Goal: Task Accomplishment & Management: Use online tool/utility

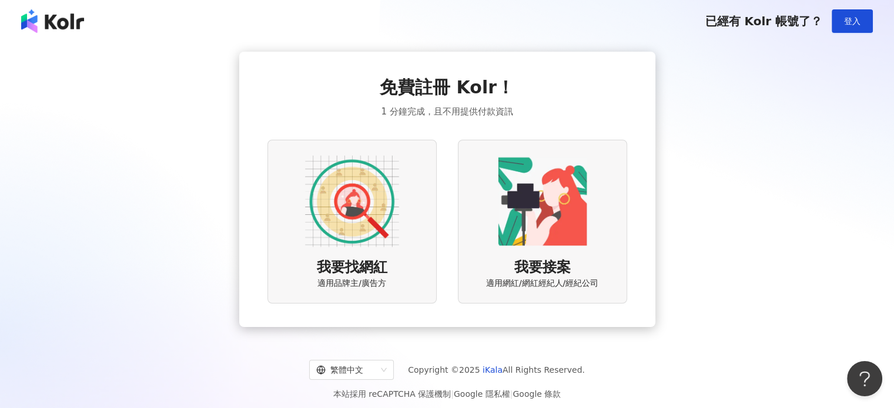
click at [388, 222] on img at bounding box center [352, 202] width 94 height 94
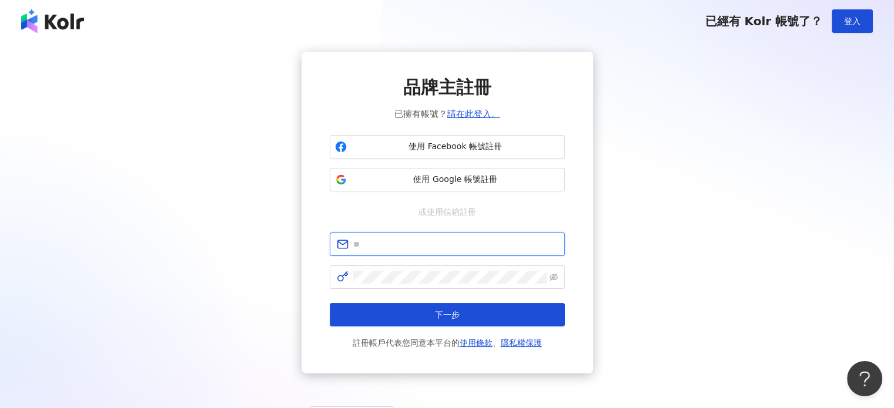
click at [430, 243] on input "text" at bounding box center [455, 244] width 204 height 13
paste input "**********"
click at [455, 237] on span "**********" at bounding box center [447, 244] width 235 height 23
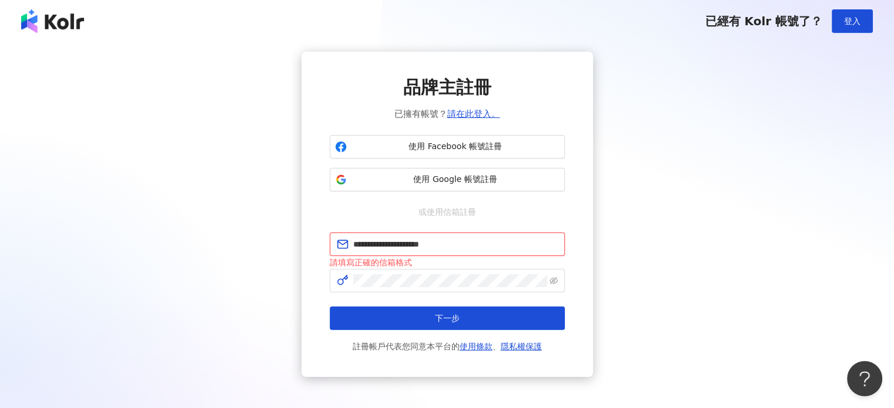
type input "**********"
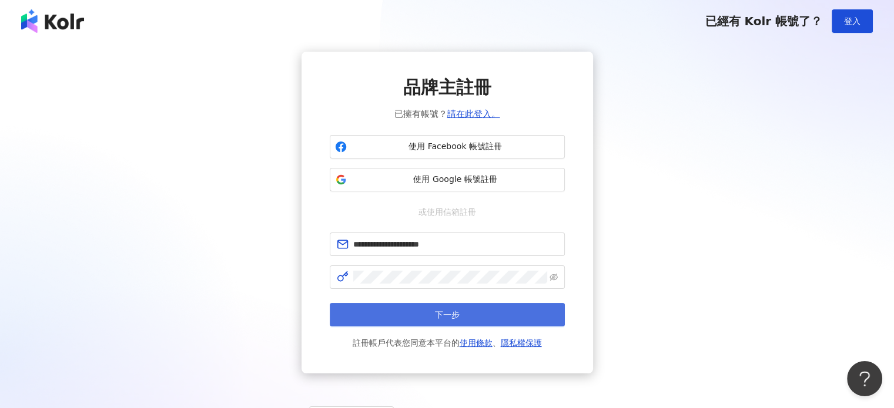
click at [442, 310] on span "下一步" at bounding box center [447, 314] width 25 height 9
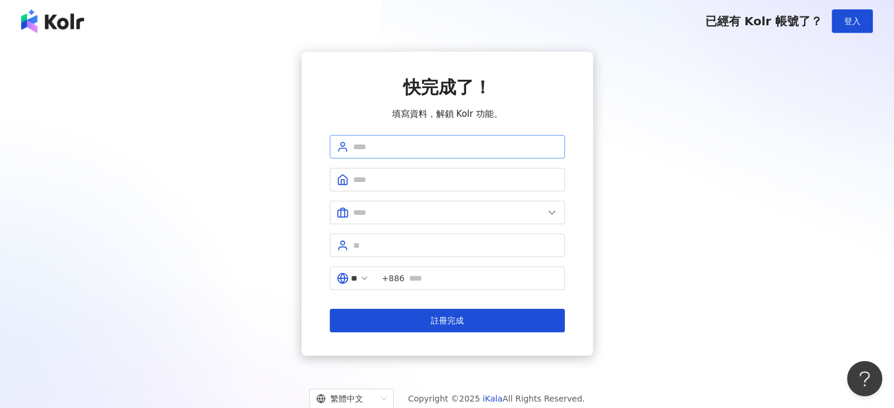
click at [435, 153] on span at bounding box center [447, 146] width 235 height 23
type input "****"
type input "*******"
click at [446, 217] on input "text" at bounding box center [448, 212] width 190 height 13
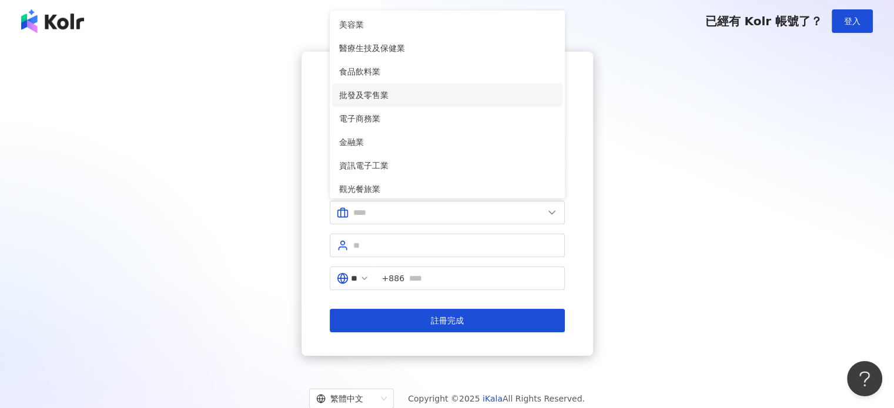
click at [434, 90] on span "批發及零售業" at bounding box center [447, 95] width 216 height 13
type input "******"
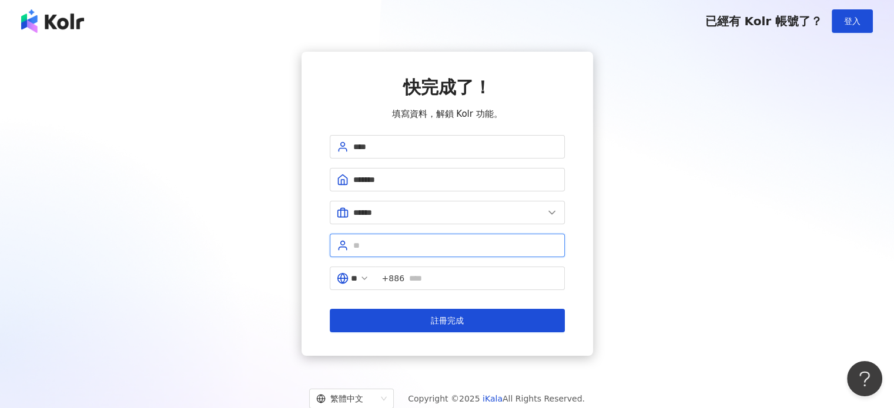
click at [418, 249] on input "text" at bounding box center [455, 245] width 204 height 13
type input "******"
click at [428, 272] on input "text" at bounding box center [483, 278] width 149 height 13
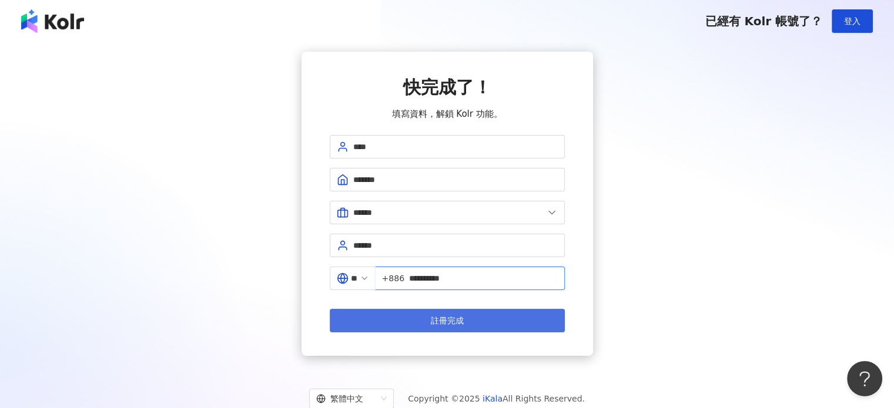
type input "**********"
click at [469, 317] on button "註冊完成" at bounding box center [447, 320] width 235 height 23
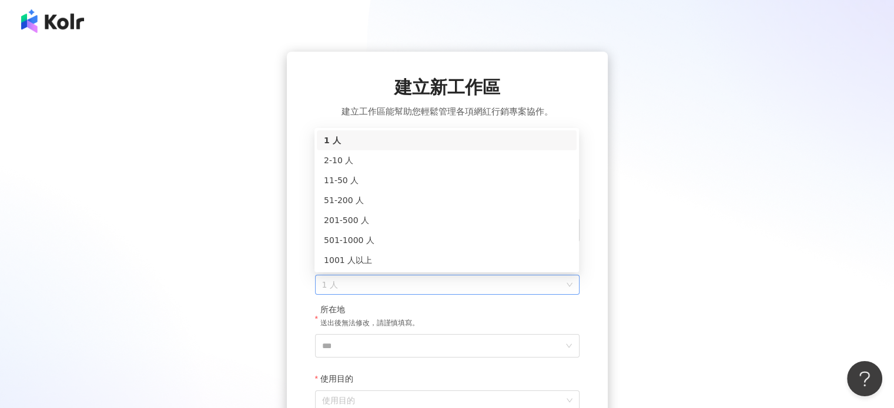
click at [385, 286] on span "1 人" at bounding box center [447, 285] width 250 height 19
click at [432, 156] on div "2-10 人" at bounding box center [447, 160] width 246 height 13
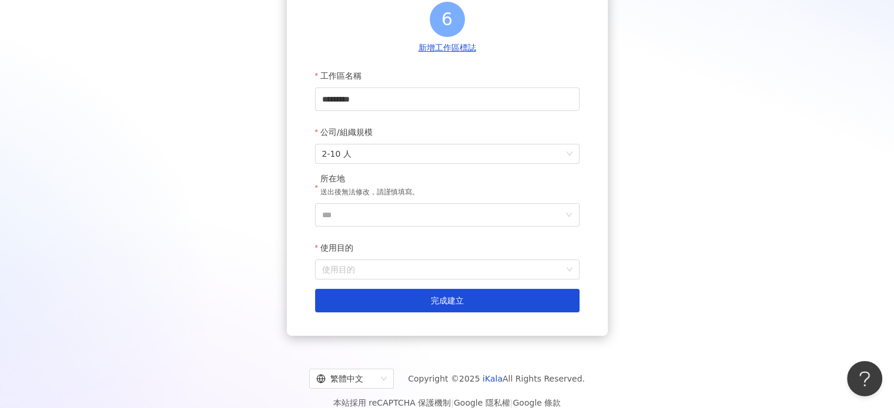
scroll to position [147, 0]
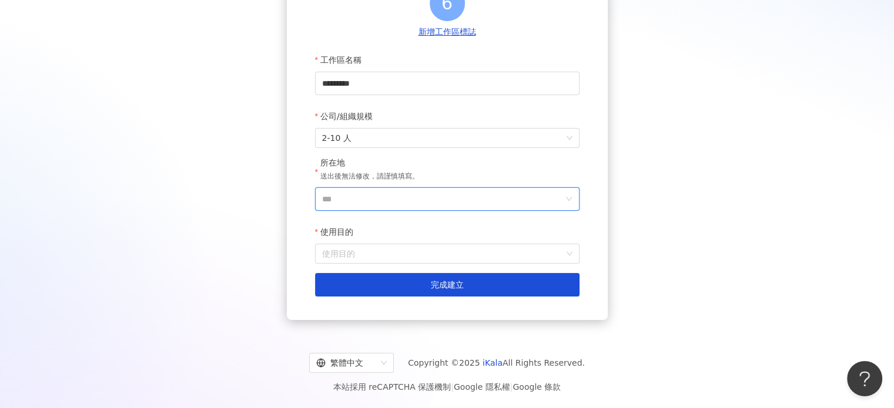
click at [448, 202] on input "***" at bounding box center [442, 199] width 241 height 22
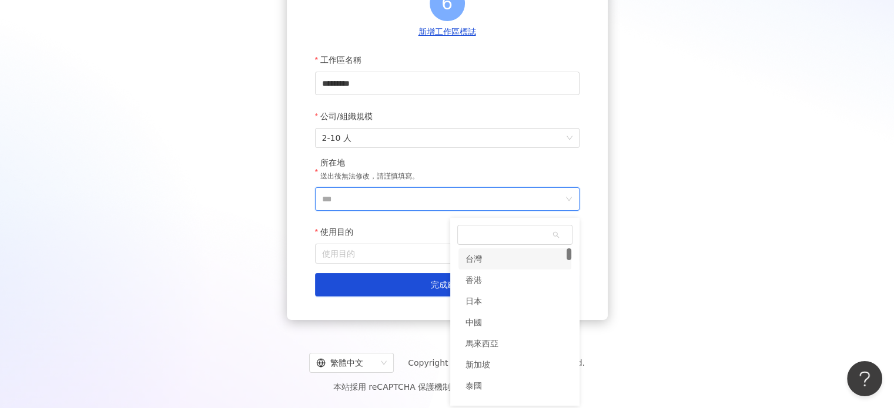
click at [505, 266] on div "台灣" at bounding box center [514, 259] width 113 height 21
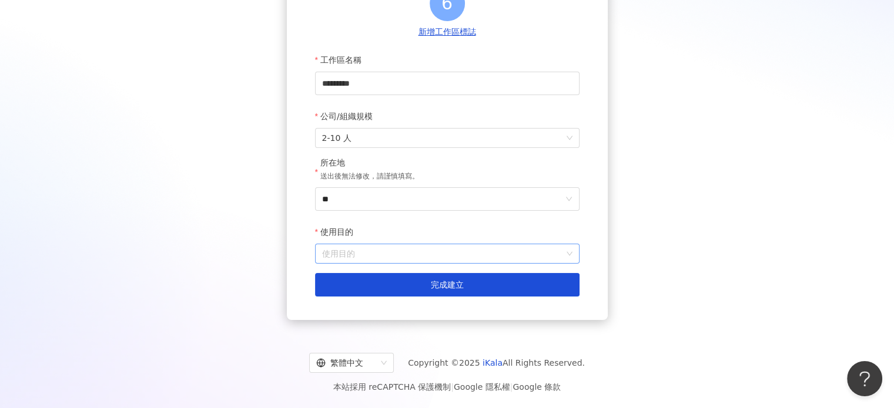
drag, startPoint x: 428, startPoint y: 256, endPoint x: 429, endPoint y: 262, distance: 6.6
click at [428, 258] on input "使用目的" at bounding box center [447, 253] width 250 height 19
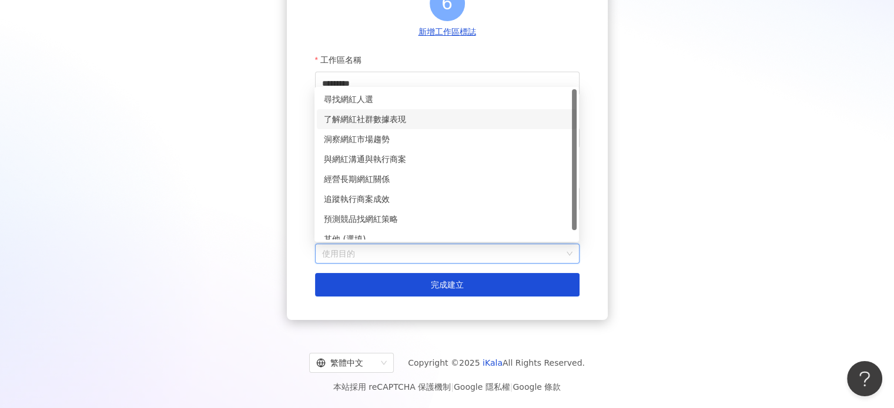
click at [439, 113] on div "了解網紅社群數據表現" at bounding box center [447, 119] width 246 height 13
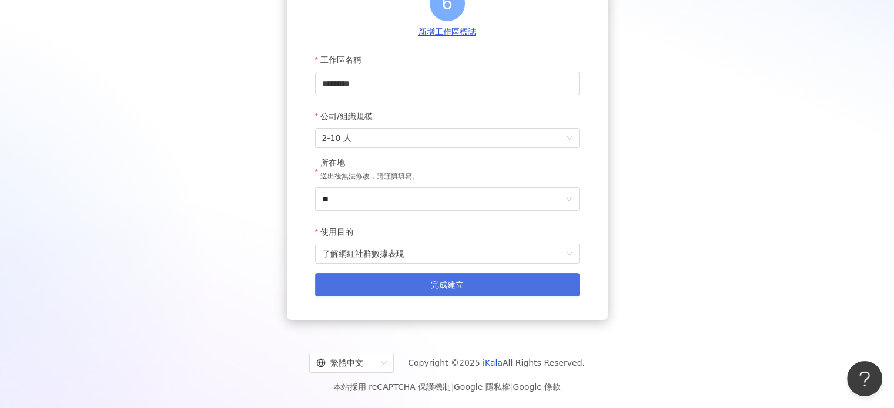
click at [423, 290] on button "完成建立" at bounding box center [447, 284] width 264 height 23
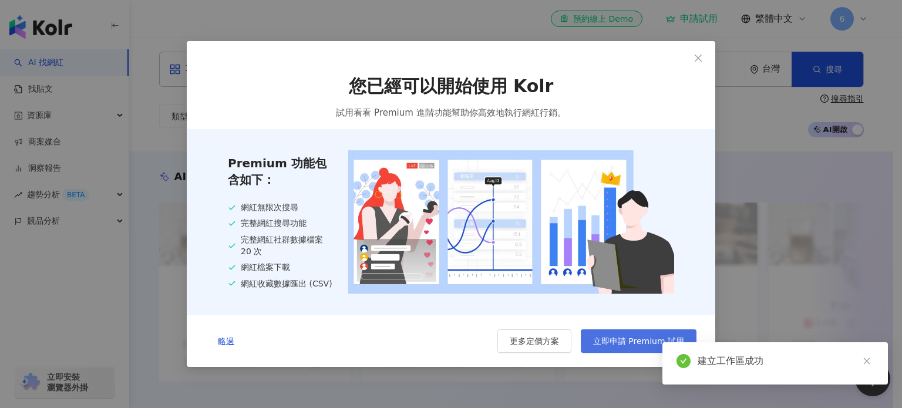
click at [638, 339] on span "立即申請 Premium 試用" at bounding box center [638, 341] width 91 height 9
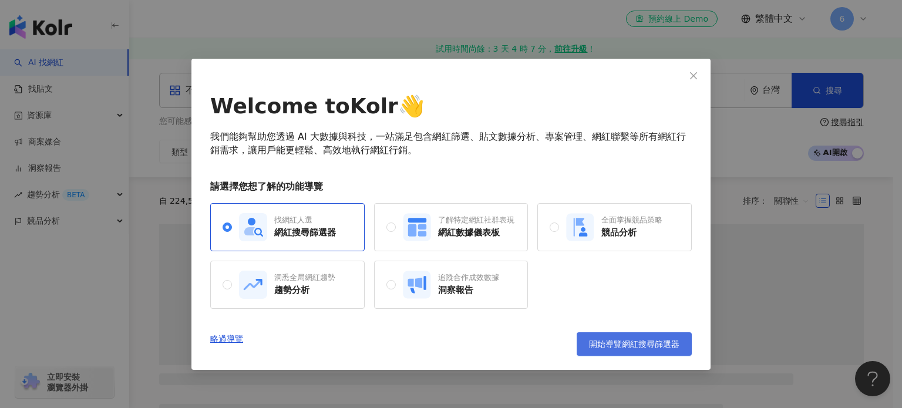
click at [638, 347] on span "開始導覽網紅搜尋篩選器" at bounding box center [634, 344] width 90 height 9
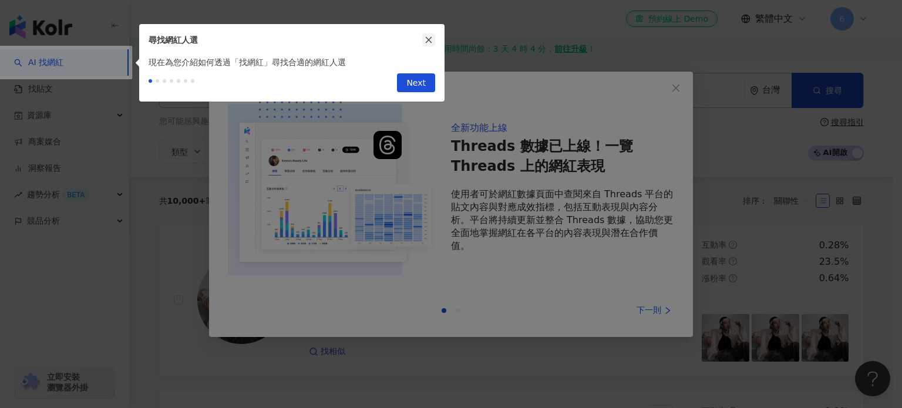
click at [431, 37] on icon "close" at bounding box center [429, 40] width 6 height 6
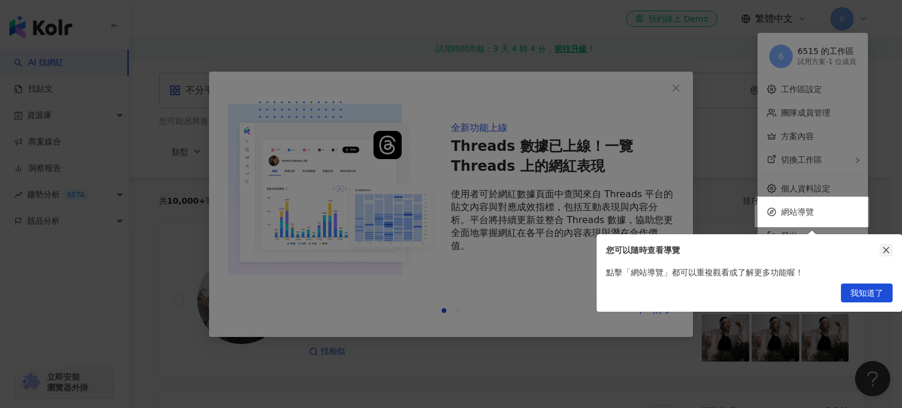
click at [883, 250] on icon "close" at bounding box center [886, 250] width 8 height 8
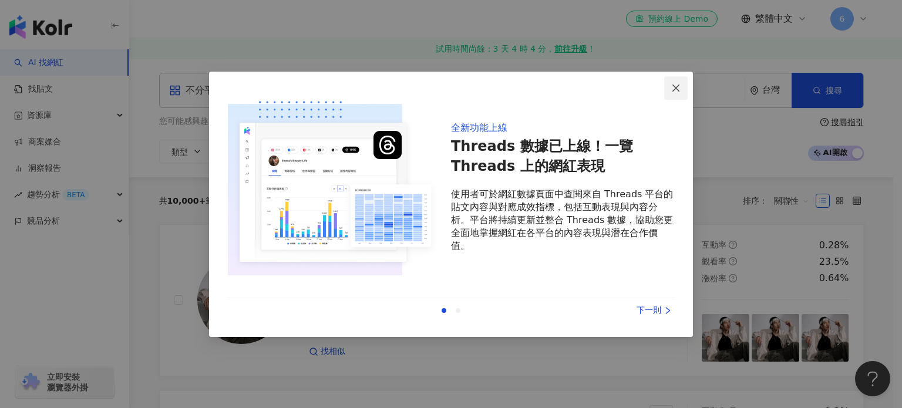
click at [671, 84] on span "Close" at bounding box center [675, 87] width 23 height 9
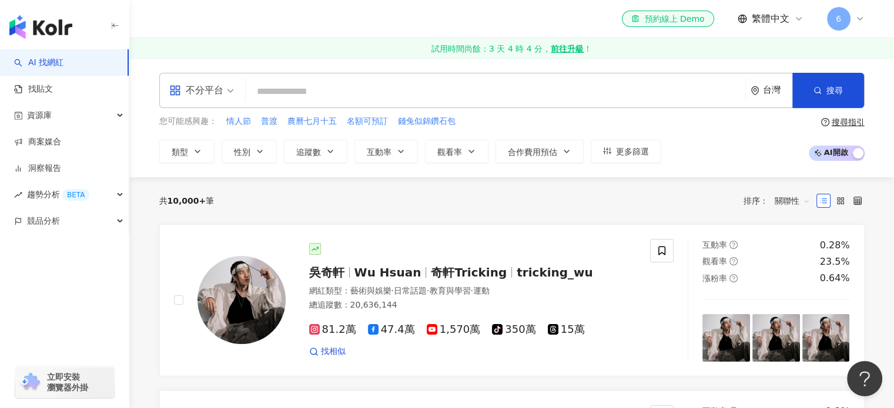
click at [300, 91] on input "search" at bounding box center [495, 91] width 490 height 22
paste input "****"
type input "****"
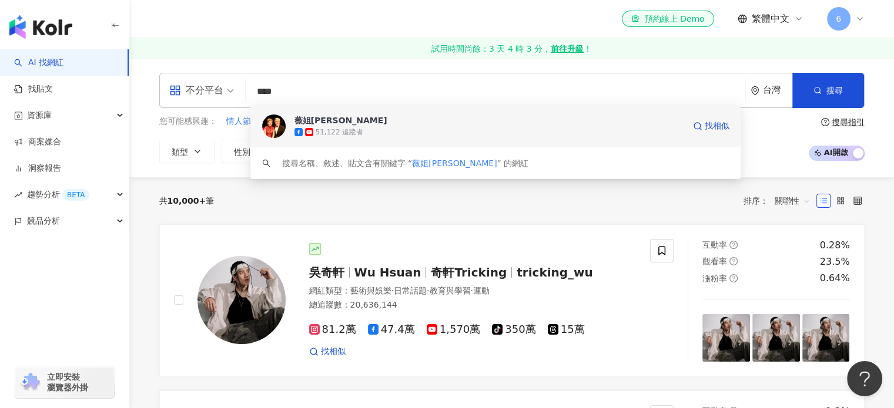
click at [375, 126] on div "51,122 追蹤者" at bounding box center [489, 132] width 390 height 12
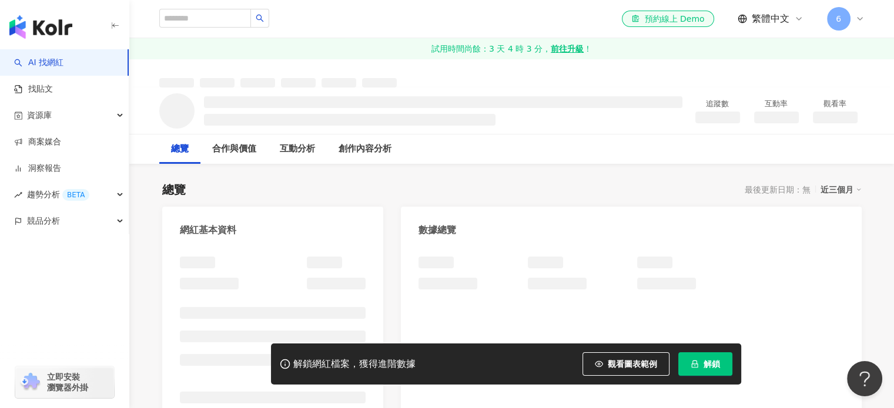
click at [700, 367] on button "解鎖" at bounding box center [705, 363] width 54 height 23
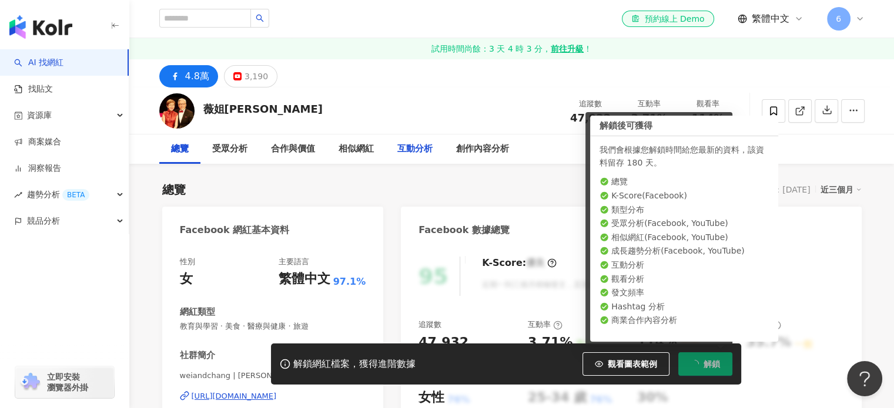
click at [407, 150] on div "互動分析" at bounding box center [414, 149] width 35 height 14
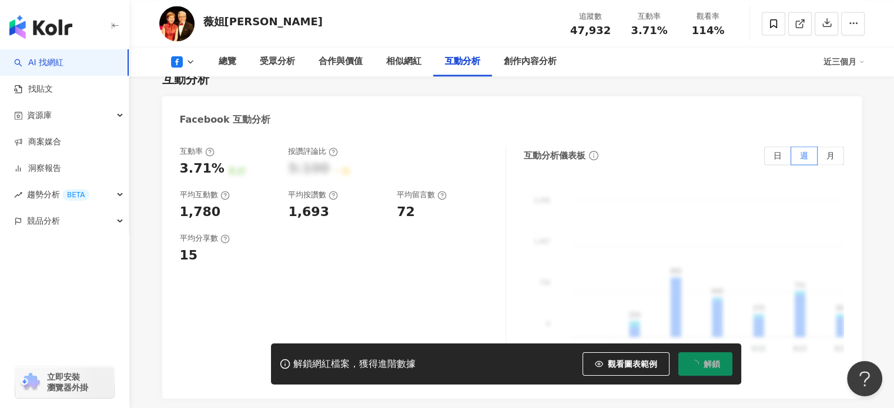
scroll to position [1845, 0]
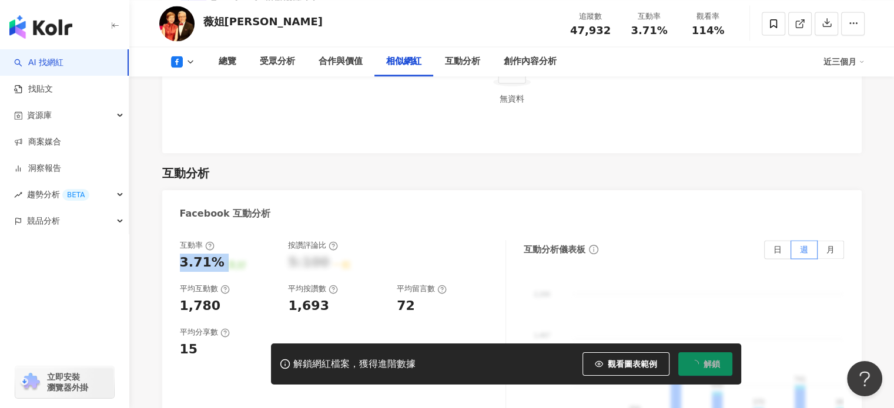
drag, startPoint x: 177, startPoint y: 244, endPoint x: 220, endPoint y: 247, distance: 43.0
click at [220, 247] on div "互動率 3.71% 良好 按讚評論比 5:100 一般 平均互動數 1,780 平均按讚數 1,693 平均留言數 72 平均分享數 15 互動分析儀表板 日…" at bounding box center [511, 361] width 699 height 264
copy div "3.71% 良好"
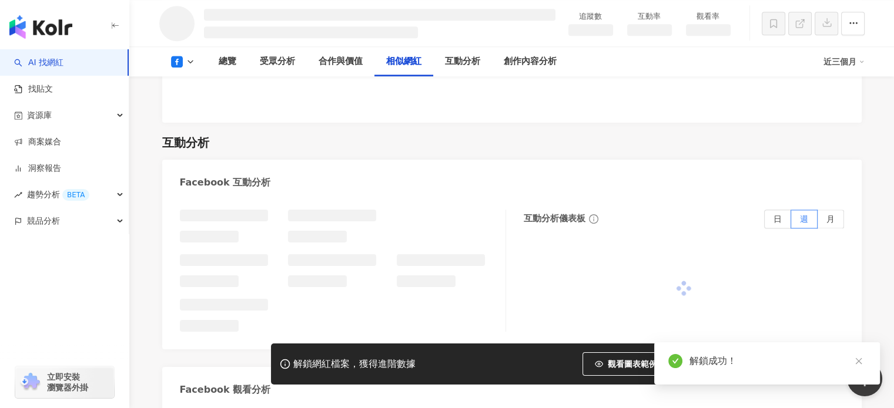
scroll to position [1450, 0]
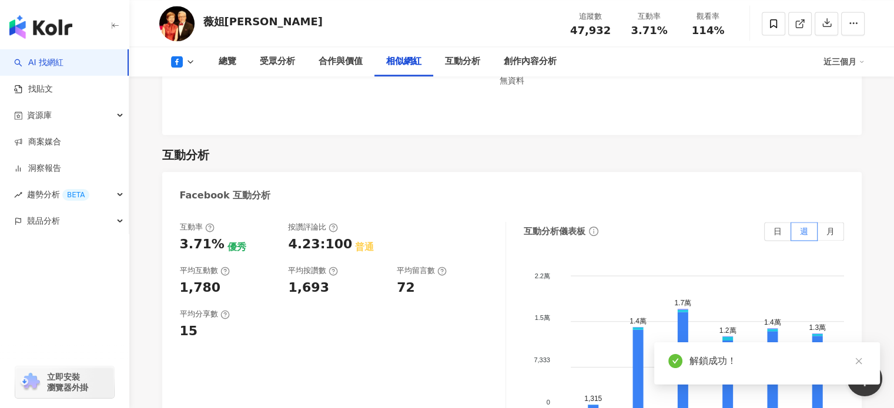
scroll to position [1903, 0]
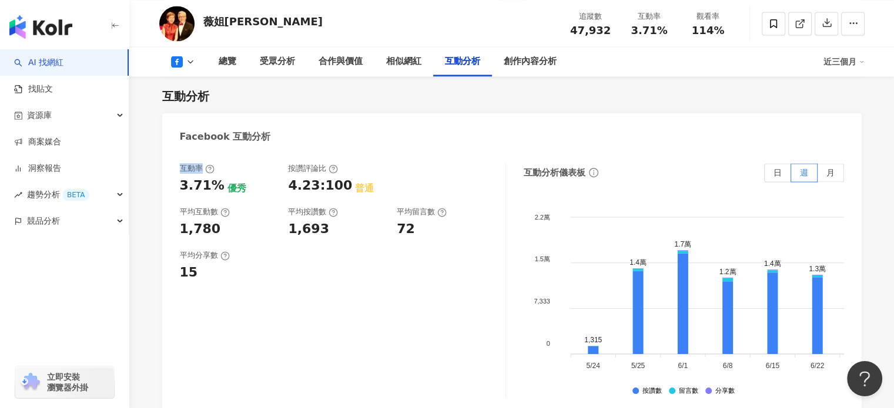
drag, startPoint x: 188, startPoint y: 169, endPoint x: 200, endPoint y: 169, distance: 12.4
click at [200, 169] on div "互動率" at bounding box center [197, 168] width 35 height 11
copy div "互動率"
click at [5, 308] on div "button" at bounding box center [64, 273] width 129 height 78
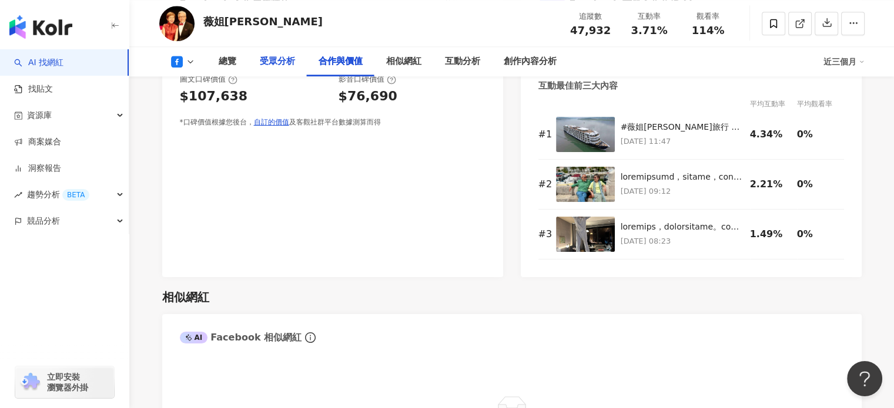
click at [270, 63] on div "受眾分析" at bounding box center [277, 62] width 35 height 14
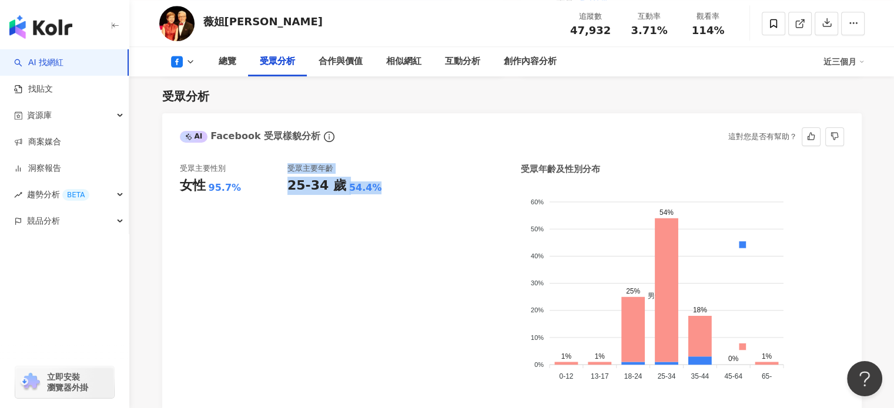
drag, startPoint x: 286, startPoint y: 182, endPoint x: 366, endPoint y: 183, distance: 80.5
click at [366, 183] on div "受眾主要性別 女性 95.7% 受眾主要年齡 25-34 歲 54.4%" at bounding box center [341, 278] width 323 height 231
click at [379, 189] on div "25-34 歲 54.4%" at bounding box center [341, 186] width 108 height 18
drag, startPoint x: 367, startPoint y: 191, endPoint x: 287, endPoint y: 194, distance: 80.5
click at [287, 194] on div "25-34 歲 54.4%" at bounding box center [341, 186] width 108 height 18
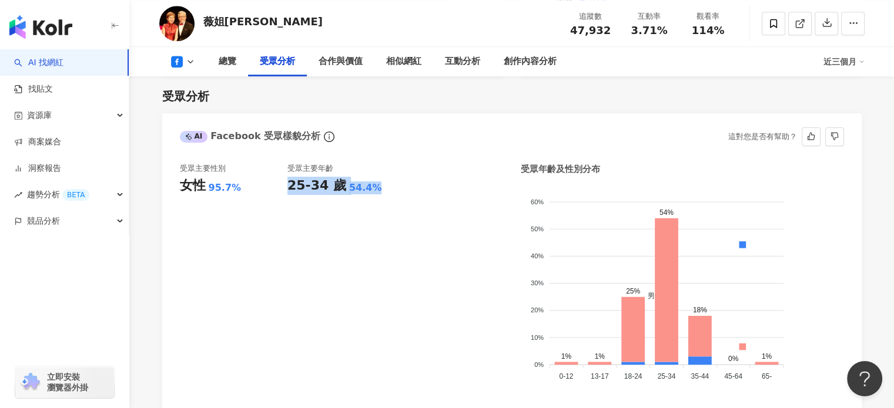
copy div "25-34 歲 54.4%"
drag, startPoint x: 291, startPoint y: 166, endPoint x: 338, endPoint y: 167, distance: 47.6
click at [338, 167] on div "受眾主要年齡" at bounding box center [341, 168] width 108 height 11
copy div "受眾主要年齡"
drag, startPoint x: 179, startPoint y: 189, endPoint x: 237, endPoint y: 190, distance: 57.6
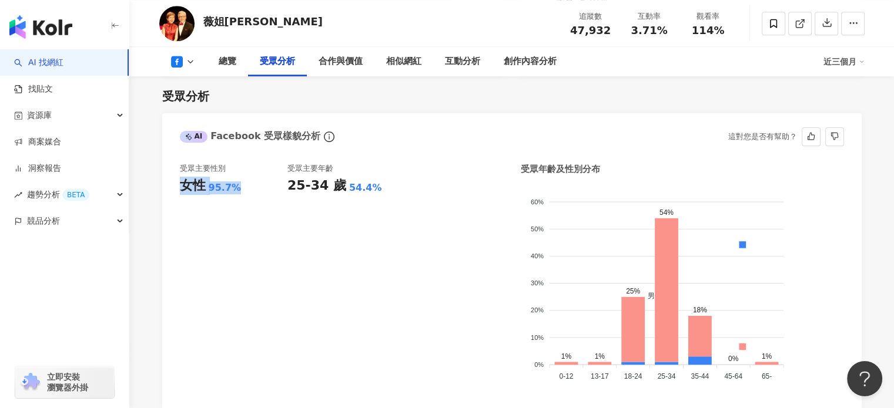
click at [237, 190] on div "女性 95.7%" at bounding box center [234, 186] width 108 height 18
copy div "女性 95.7%"
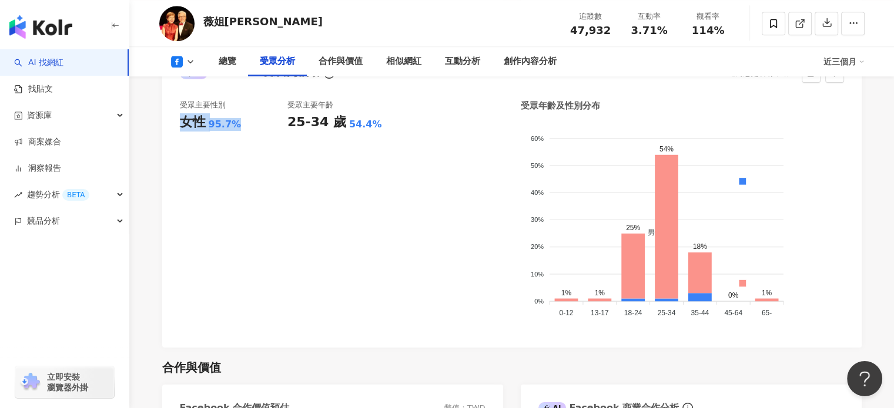
scroll to position [1084, 0]
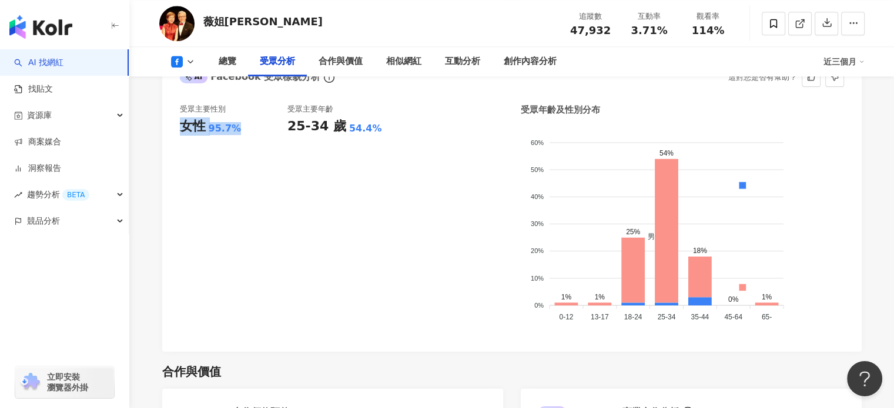
click at [828, 203] on div "男性 女性" at bounding box center [742, 242] width 196 height 207
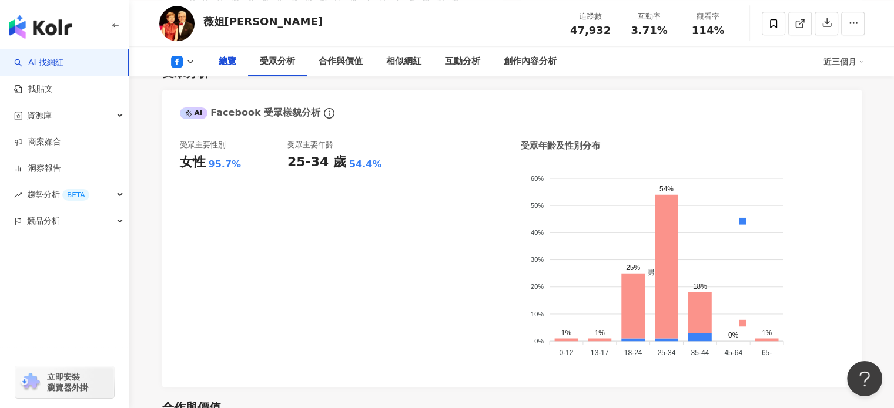
scroll to position [0, 0]
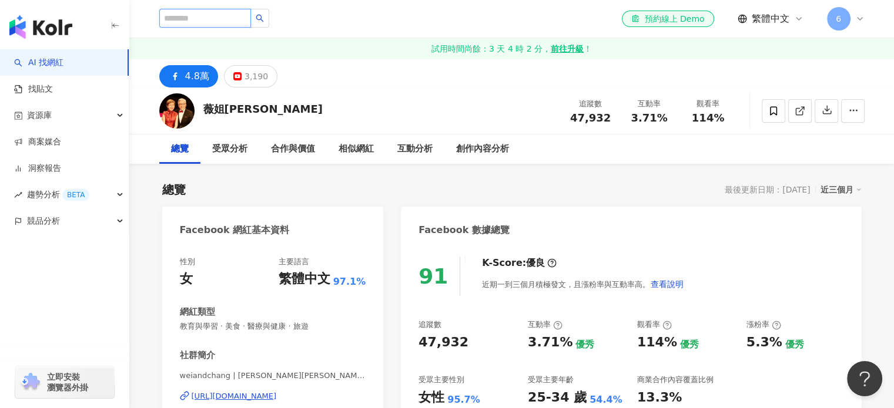
click at [227, 17] on input "search" at bounding box center [205, 18] width 92 height 19
paste input "****"
type input "****"
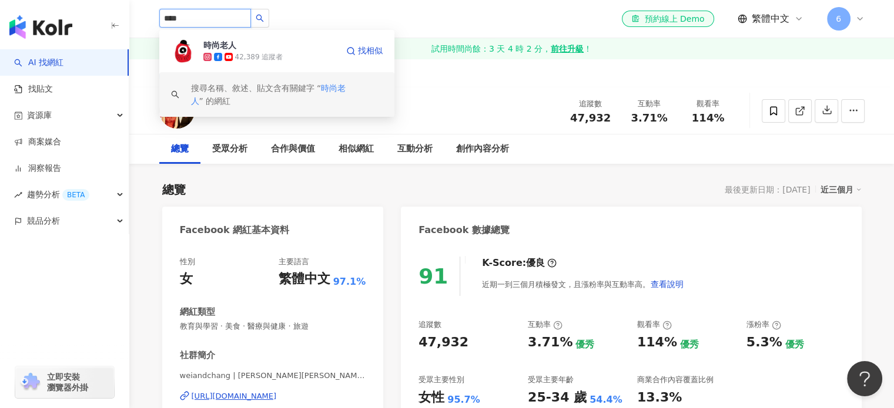
click at [297, 50] on div "時尚老人 42,389 追蹤者" at bounding box center [270, 50] width 134 height 23
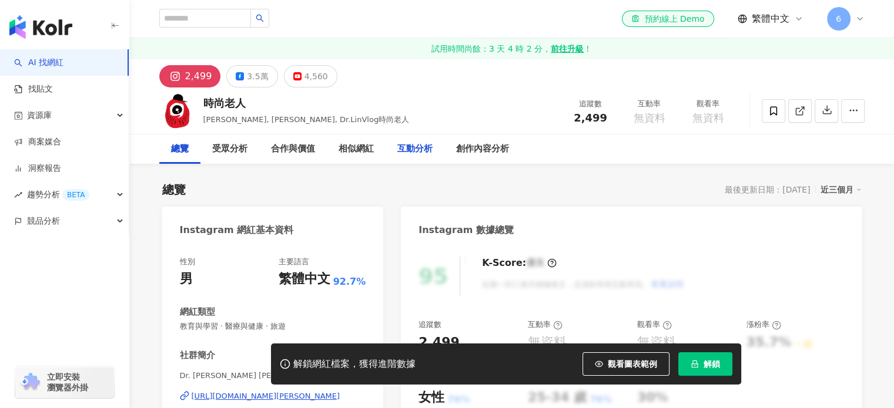
click at [421, 155] on div "互動分析" at bounding box center [414, 149] width 35 height 14
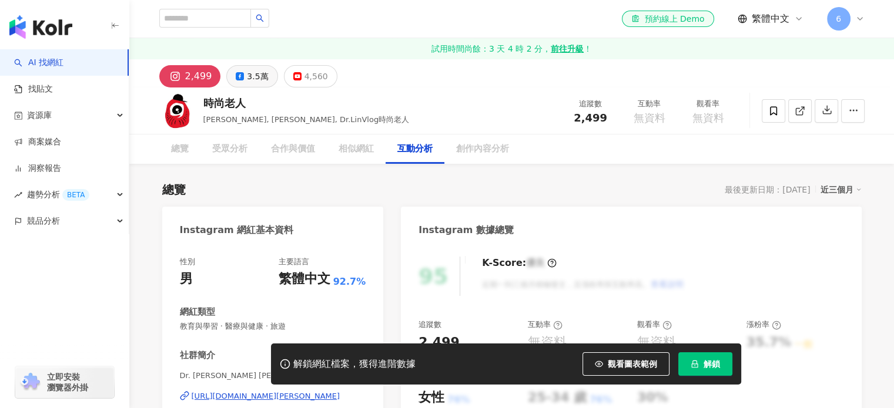
click at [251, 70] on div "3.5萬" at bounding box center [257, 76] width 21 height 16
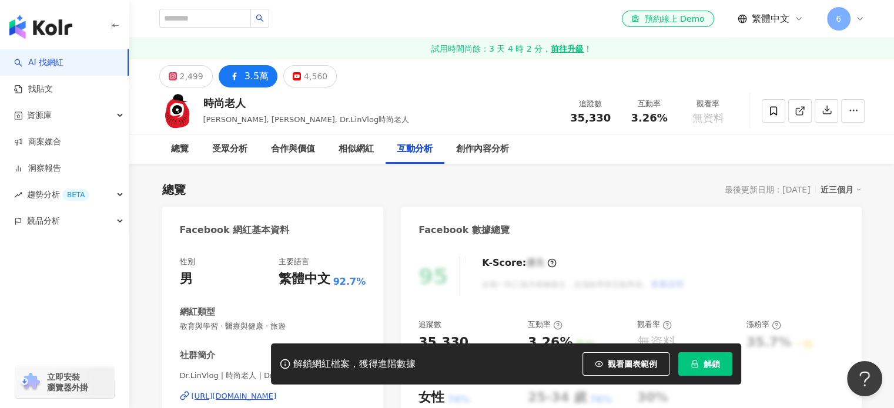
click at [704, 360] on span "解鎖" at bounding box center [711, 364] width 16 height 9
click at [234, 150] on div "受眾分析" at bounding box center [229, 149] width 35 height 14
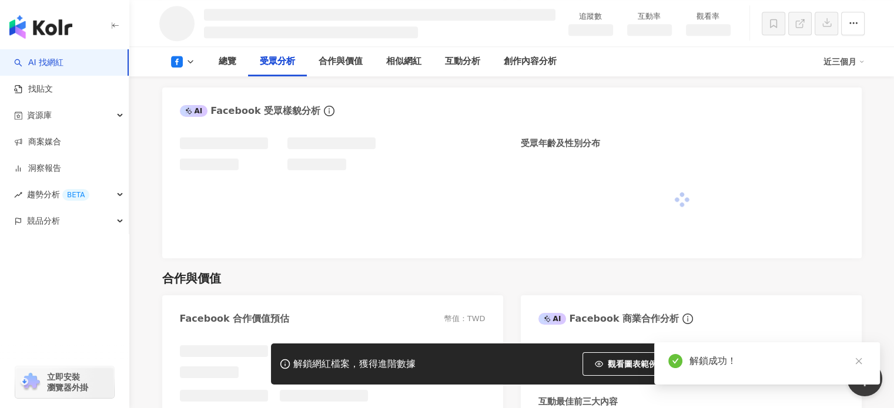
scroll to position [930, 0]
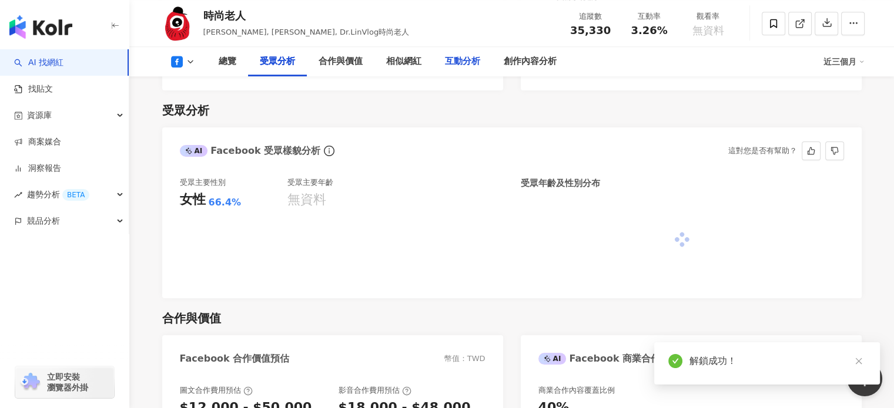
scroll to position [955, 0]
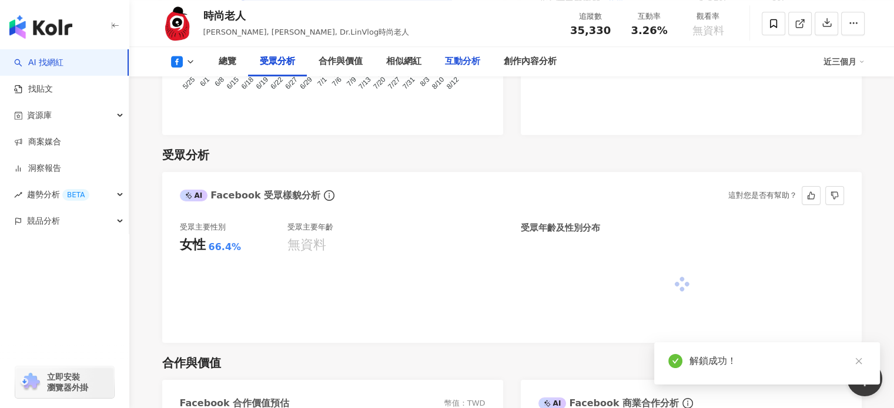
click at [461, 63] on div "互動分析" at bounding box center [462, 62] width 35 height 14
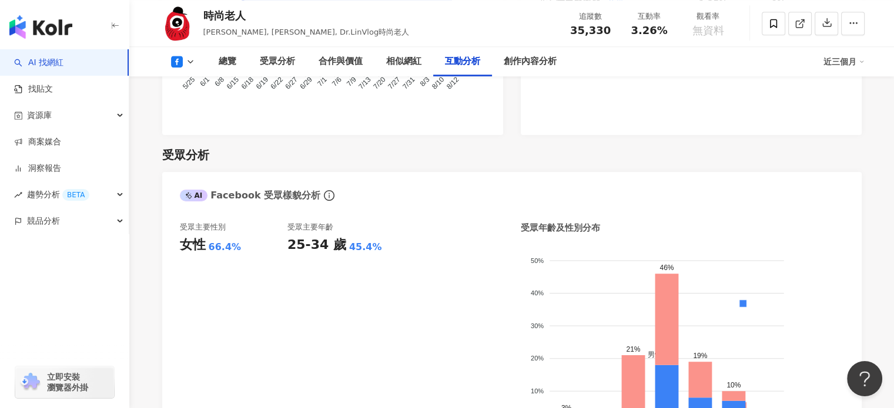
scroll to position [1837, 0]
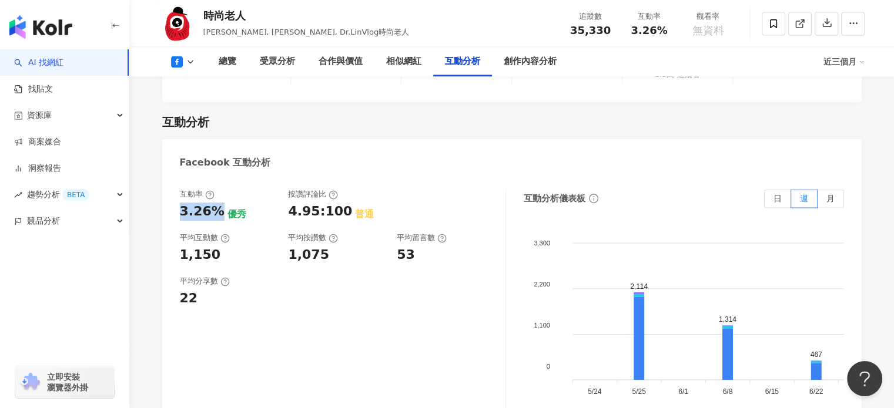
drag, startPoint x: 216, startPoint y: 189, endPoint x: 200, endPoint y: 199, distance: 19.1
click at [177, 190] on div "互動率 3.26% 優秀 按讚評論比 4.95:100 普通 平均互動數 1,150 平均按讚數 1,075 平均留言數 53 平均分享數 22 互動分析儀表…" at bounding box center [511, 309] width 699 height 264
copy div "3.26%"
click at [276, 69] on div "受眾分析" at bounding box center [277, 61] width 59 height 29
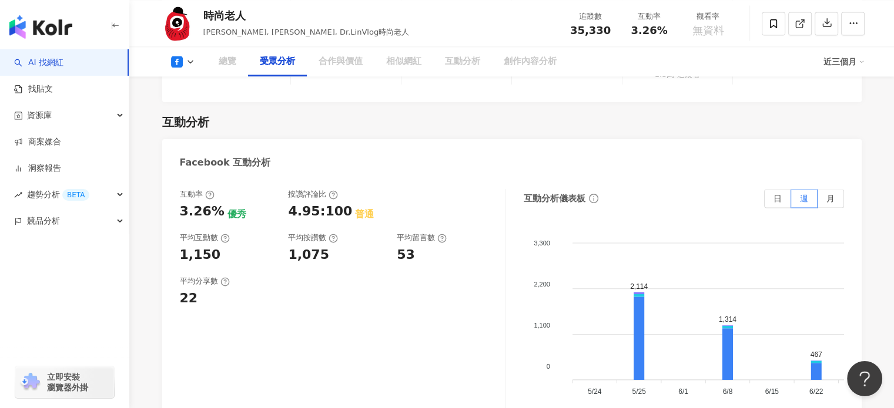
scroll to position [1014, 0]
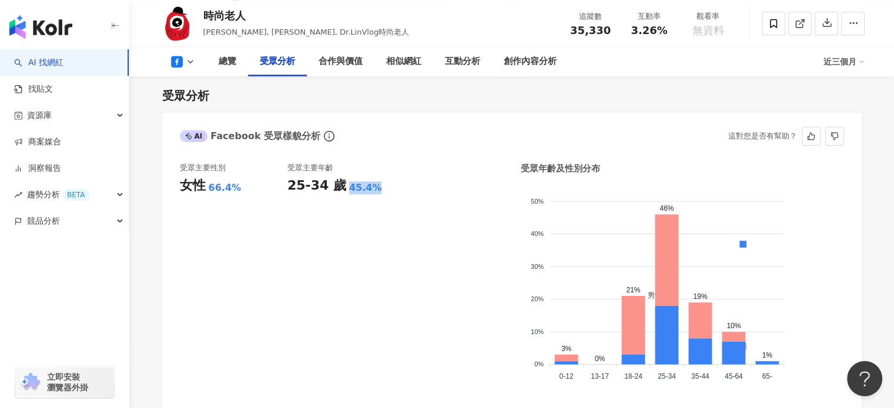
drag, startPoint x: 340, startPoint y: 184, endPoint x: 371, endPoint y: 185, distance: 31.7
click at [371, 185] on div "25-34 歲 45.4%" at bounding box center [341, 186] width 108 height 18
drag, startPoint x: 341, startPoint y: 191, endPoint x: 382, endPoint y: 194, distance: 41.2
click at [371, 188] on div "25-34 歲 45.4%" at bounding box center [341, 186] width 108 height 18
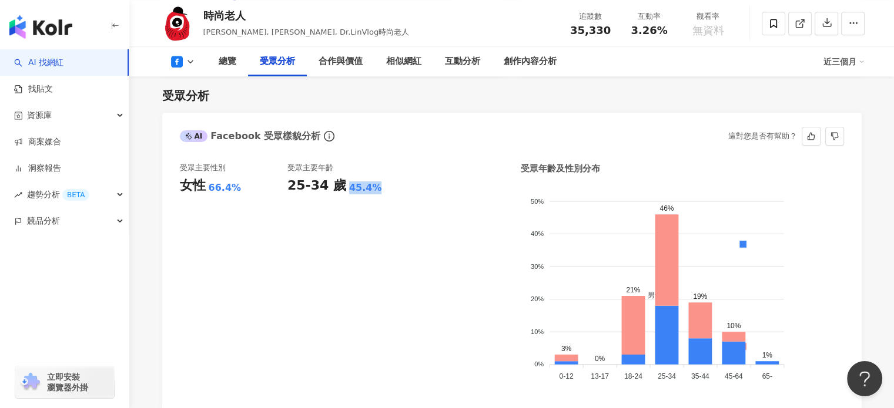
copy div "45.4%"
drag, startPoint x: 209, startPoint y: 190, endPoint x: 256, endPoint y: 187, distance: 46.5
click at [256, 187] on div "女性 66.4%" at bounding box center [234, 186] width 108 height 18
copy div "66.4%"
click at [14, 281] on div "button" at bounding box center [64, 273] width 129 height 78
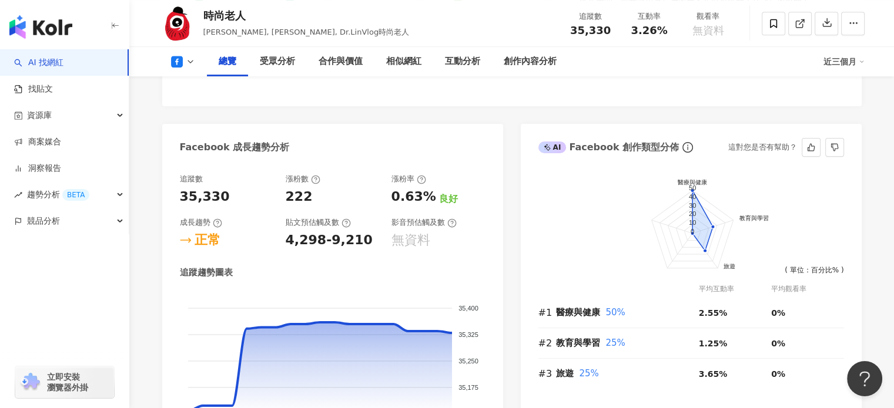
scroll to position [0, 0]
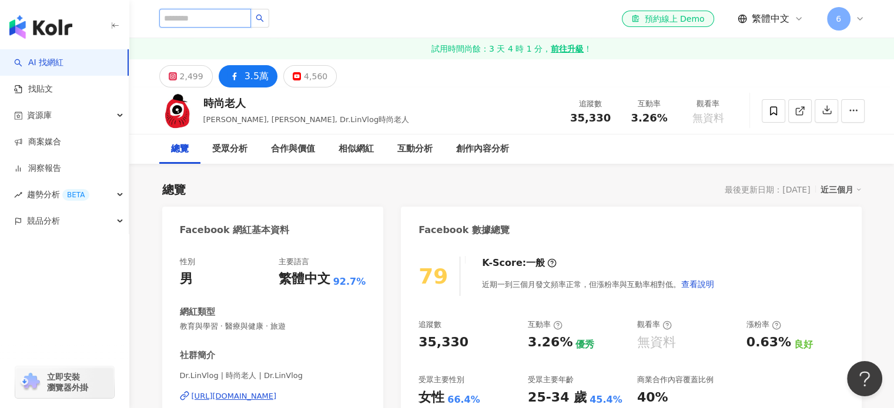
click at [189, 23] on input "search" at bounding box center [205, 18] width 92 height 19
paste input "**"
type input "**"
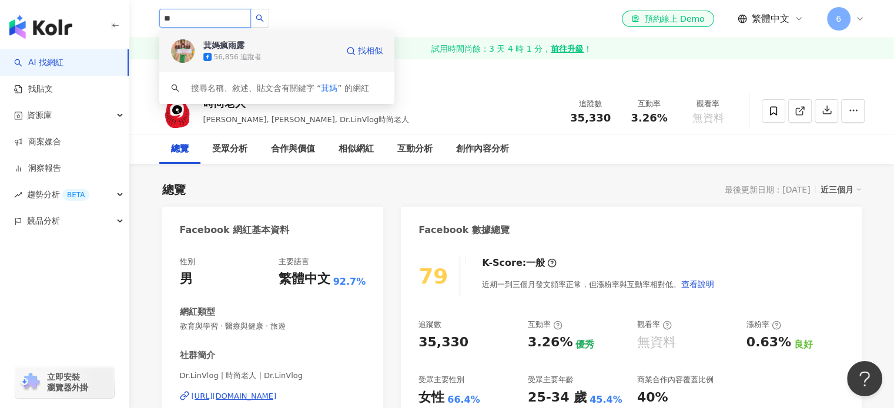
click at [297, 50] on div "萁媽瘋雨露 56,856 追蹤者" at bounding box center [270, 50] width 134 height 23
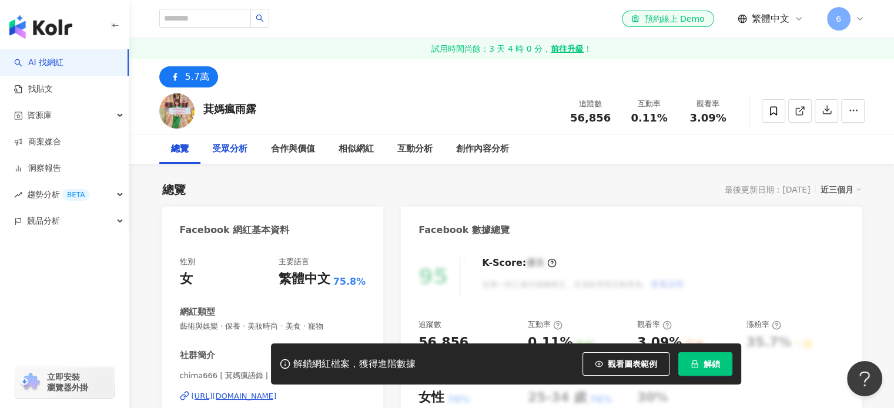
drag, startPoint x: 235, startPoint y: 155, endPoint x: 251, endPoint y: 170, distance: 22.9
click at [235, 154] on div "受眾分析" at bounding box center [229, 149] width 35 height 14
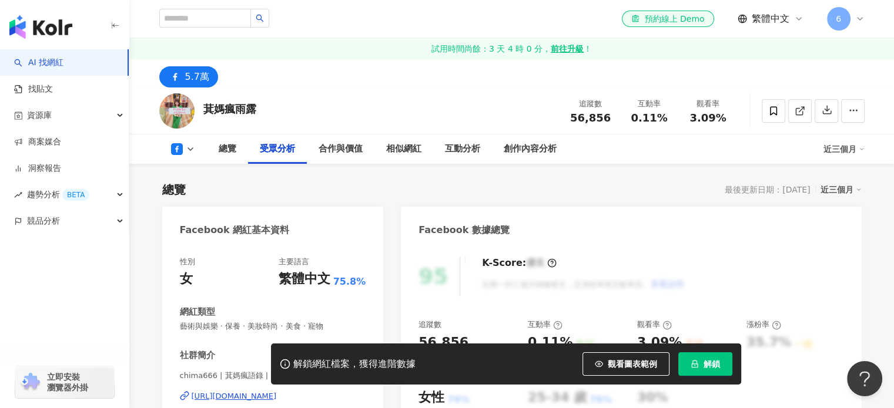
scroll to position [1014, 0]
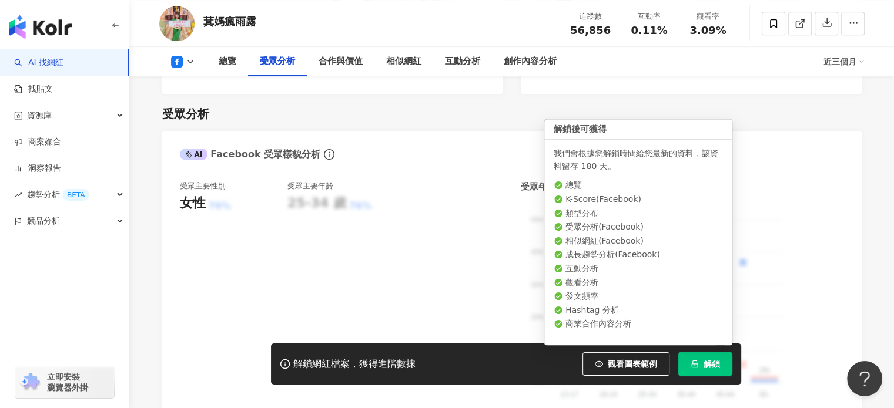
click at [711, 361] on span "解鎖" at bounding box center [711, 364] width 16 height 9
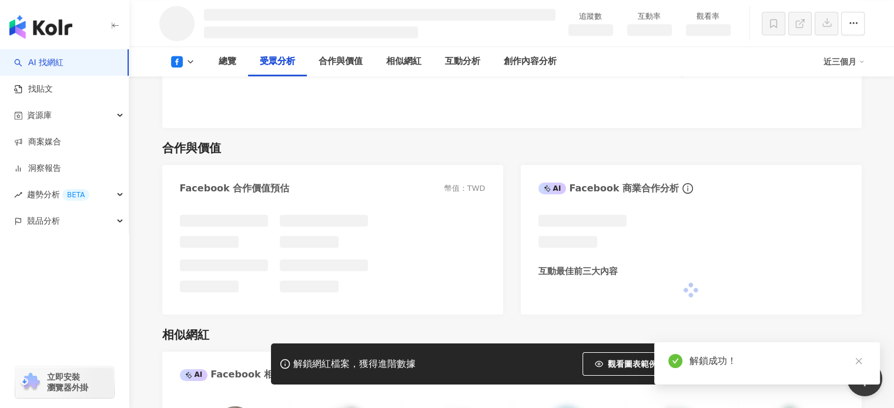
scroll to position [1047, 0]
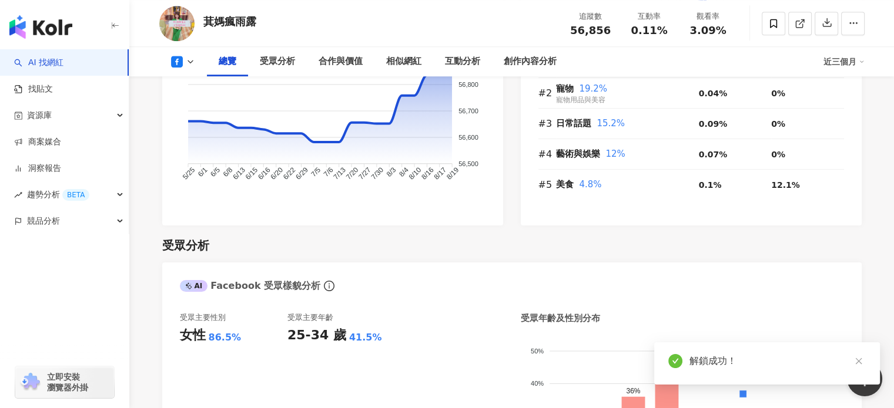
scroll to position [1014, 0]
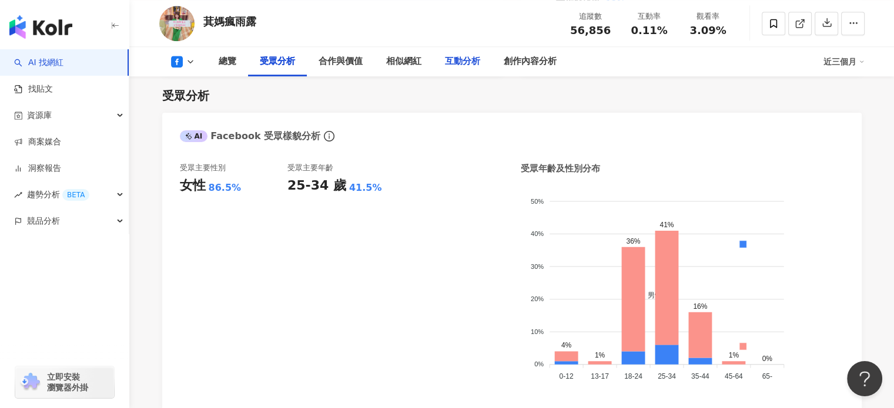
click at [461, 58] on div "互動分析" at bounding box center [462, 62] width 35 height 14
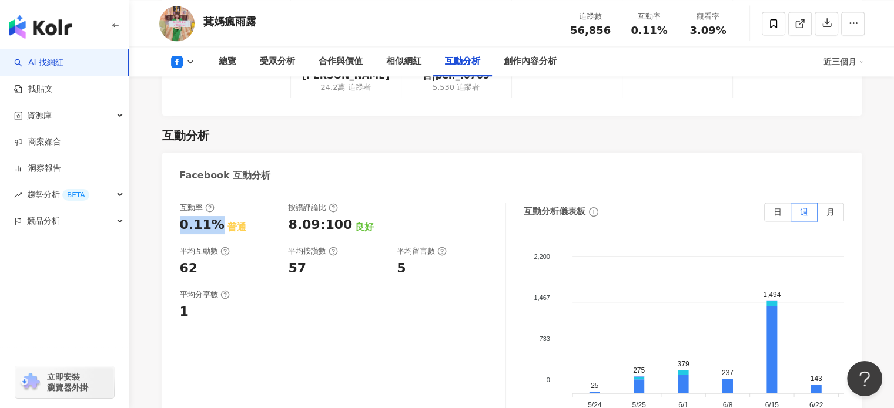
drag, startPoint x: 180, startPoint y: 181, endPoint x: 224, endPoint y: 192, distance: 46.0
click at [219, 216] on div "0.11% 普通" at bounding box center [228, 225] width 97 height 18
copy div "0.11%"
click at [280, 62] on div "受眾分析" at bounding box center [277, 62] width 35 height 14
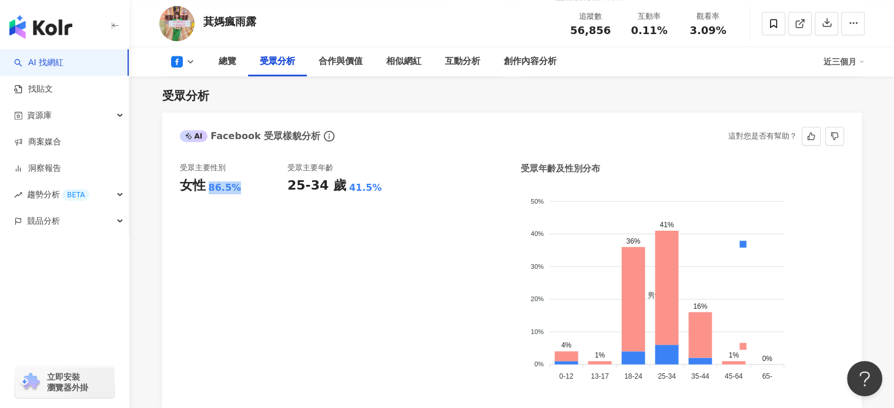
drag, startPoint x: 216, startPoint y: 188, endPoint x: 237, endPoint y: 187, distance: 20.6
click at [237, 187] on div "86.5%" at bounding box center [225, 188] width 33 height 13
drag, startPoint x: 343, startPoint y: 189, endPoint x: 368, endPoint y: 190, distance: 24.7
click at [368, 190] on div "41.5%" at bounding box center [365, 188] width 33 height 13
copy div "41.5%"
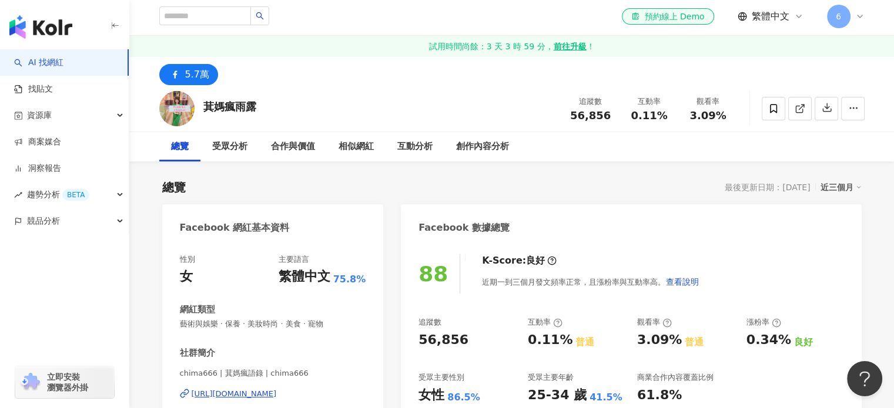
scroll to position [0, 0]
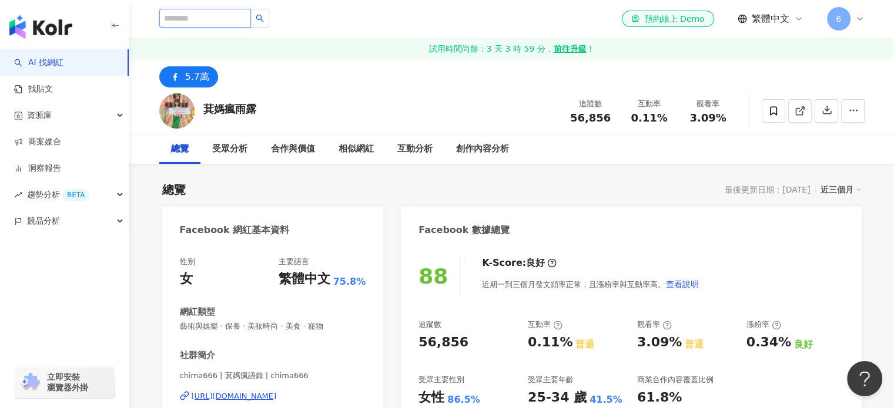
drag, startPoint x: 216, startPoint y: 25, endPoint x: 216, endPoint y: 33, distance: 8.2
click at [216, 25] on input "search" at bounding box center [205, 18] width 92 height 19
paste input "*******"
type input "*******"
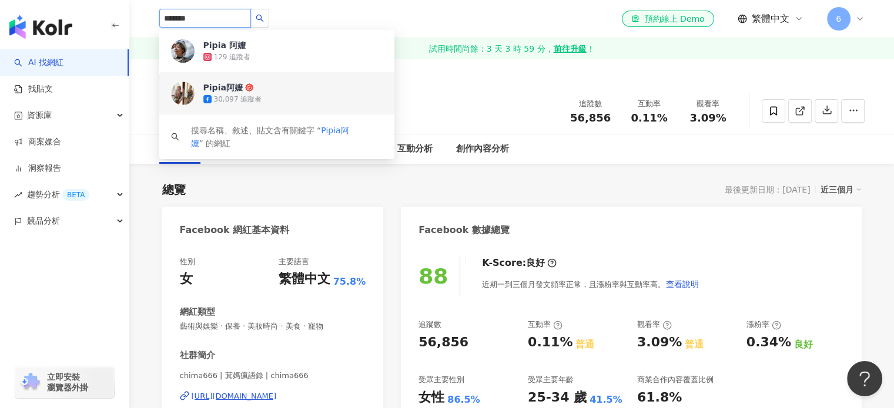
click at [290, 88] on div "Pipia阿嬤 30,097 追蹤者" at bounding box center [292, 93] width 179 height 23
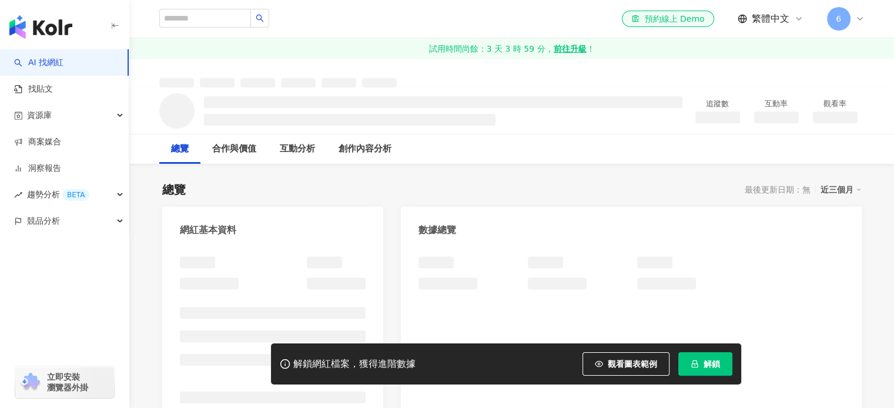
click at [718, 368] on span "解鎖" at bounding box center [711, 364] width 16 height 9
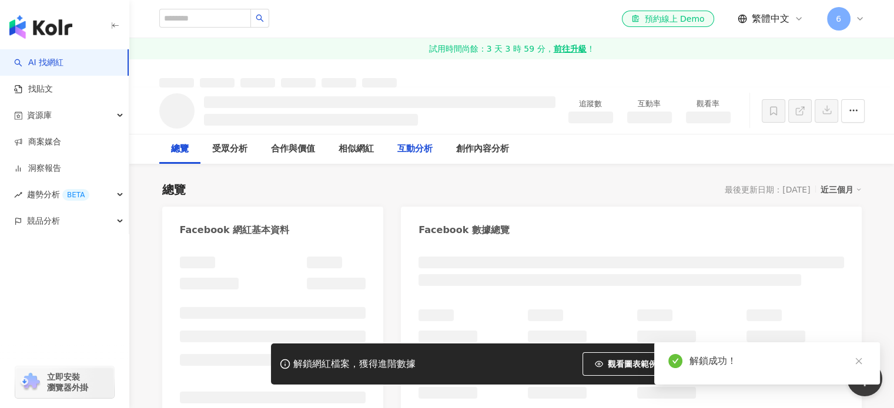
drag, startPoint x: 424, startPoint y: 157, endPoint x: 230, endPoint y: 258, distance: 217.8
click at [424, 157] on div "互動分析" at bounding box center [414, 149] width 59 height 29
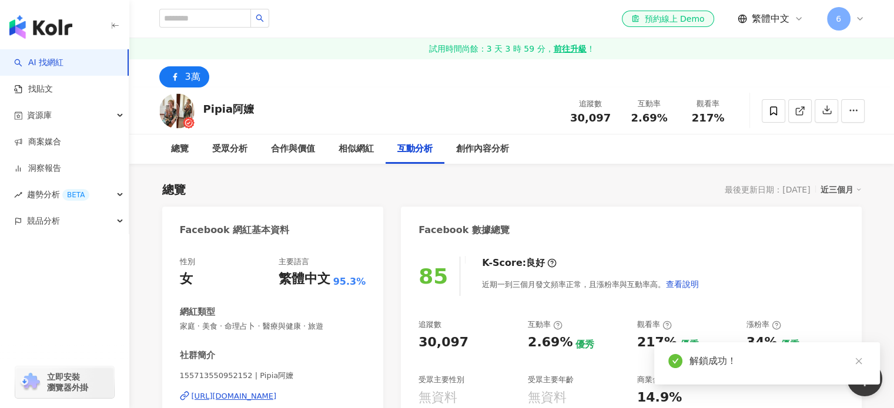
scroll to position [1742, 0]
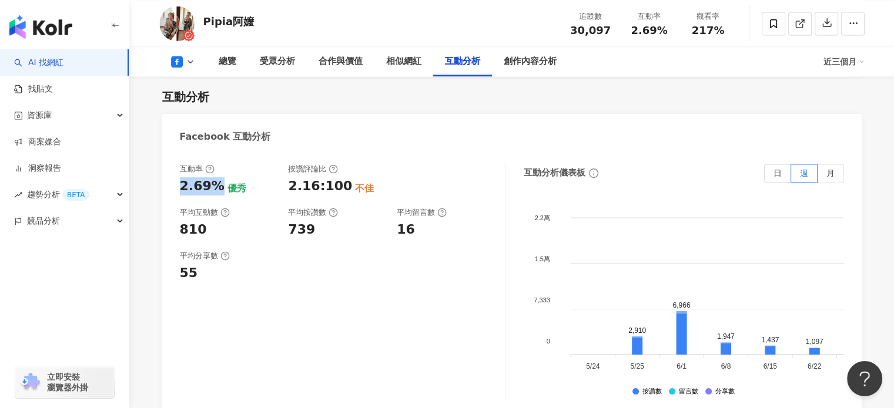
drag, startPoint x: 219, startPoint y: 186, endPoint x: 179, endPoint y: 186, distance: 39.9
click at [180, 186] on div "2.69% 優秀" at bounding box center [228, 186] width 97 height 18
copy div "2.69%"
click at [270, 65] on div "受眾分析" at bounding box center [277, 62] width 35 height 14
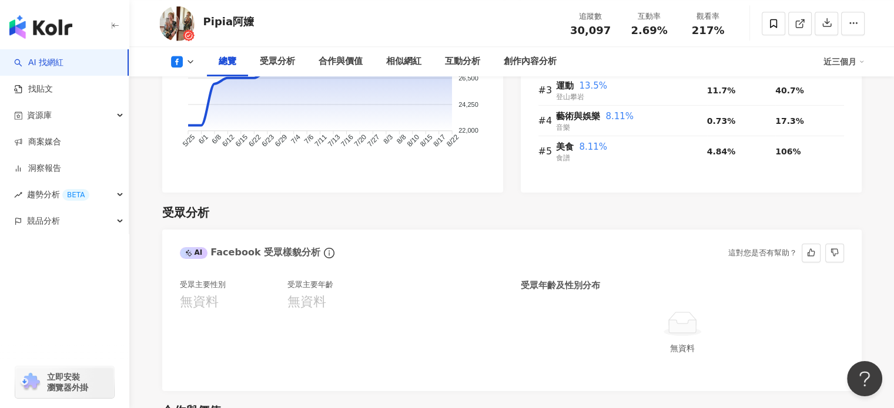
scroll to position [883, 0]
click at [211, 292] on div "受眾主要性別 無資料" at bounding box center [234, 327] width 108 height 94
drag, startPoint x: 201, startPoint y: 305, endPoint x: 401, endPoint y: 308, distance: 200.4
click at [327, 307] on div "受眾主要性別 無資料 受眾主要年齡 無資料" at bounding box center [341, 327] width 323 height 94
click at [401, 308] on div "受眾主要性別 無資料 受眾主要年齡 無資料" at bounding box center [341, 327] width 323 height 94
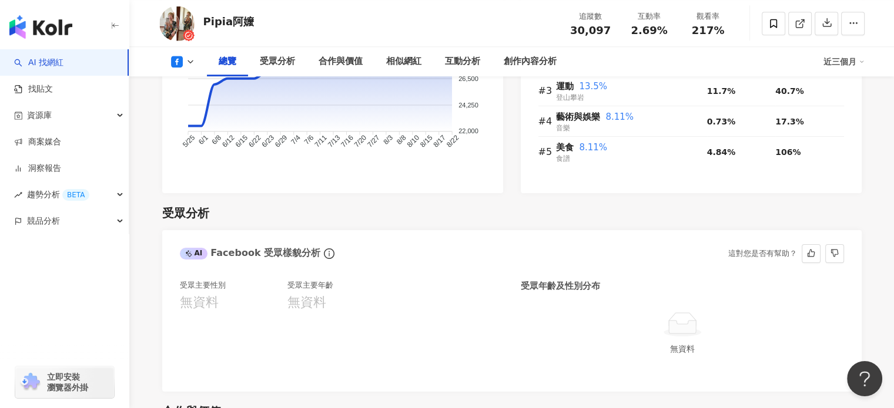
click at [448, 314] on div "受眾主要性別 無資料 受眾主要年齡 無資料" at bounding box center [341, 327] width 323 height 94
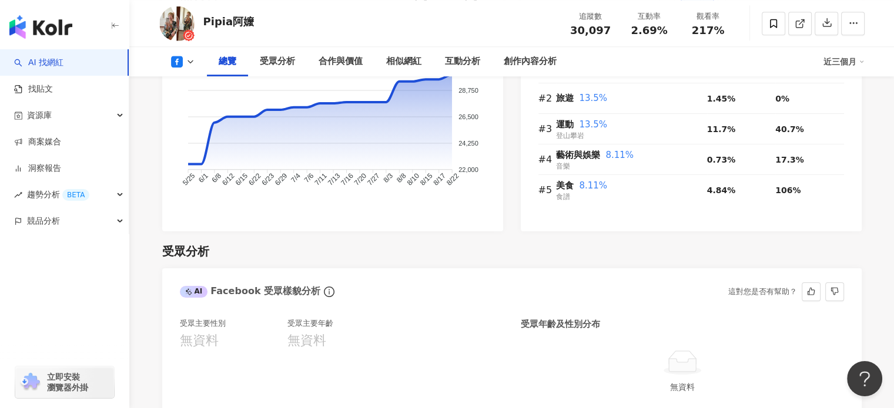
scroll to position [836, 0]
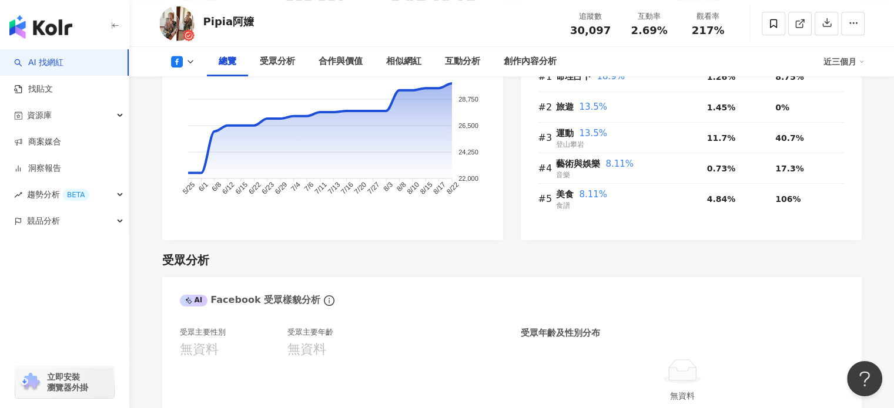
click at [390, 301] on div "AI Facebook 受眾樣貌分析" at bounding box center [511, 296] width 699 height 38
click at [271, 70] on div "受眾分析" at bounding box center [277, 61] width 59 height 29
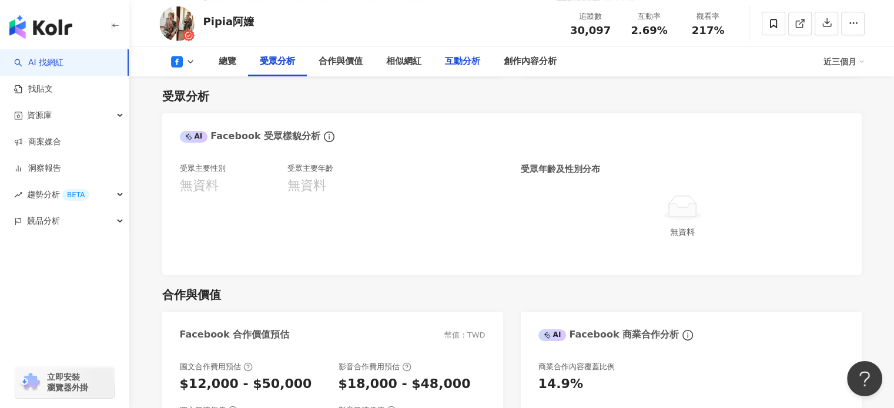
click at [452, 70] on div "互動分析" at bounding box center [462, 61] width 59 height 29
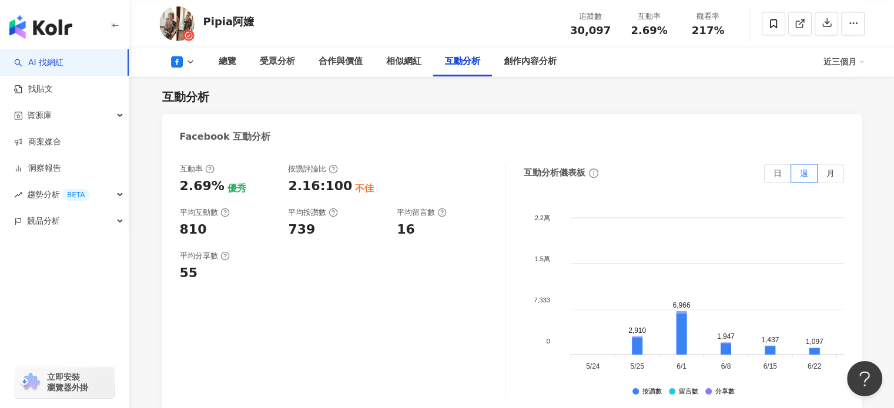
drag, startPoint x: 14, startPoint y: 324, endPoint x: 35, endPoint y: 313, distance: 24.4
click at [14, 324] on div "AI 找網紅 找貼文 資源庫 商案媒合 洞察報告 趨勢分析 BETA 競品分析 立即安裝 瀏覽器外掛" at bounding box center [64, 228] width 129 height 359
drag, startPoint x: 352, startPoint y: 309, endPoint x: 366, endPoint y: 288, distance: 24.9
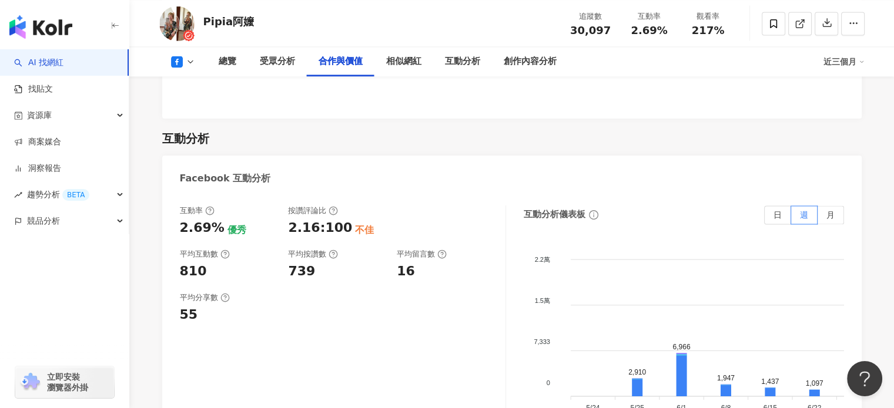
scroll to position [0, 0]
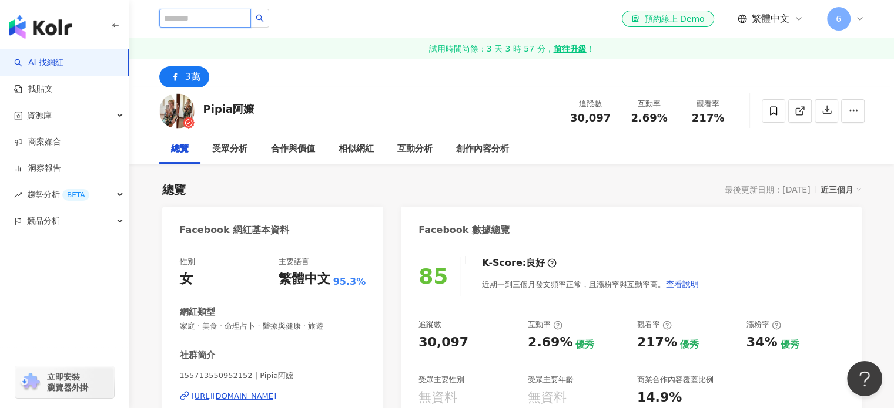
drag, startPoint x: 259, startPoint y: 16, endPoint x: 271, endPoint y: 37, distance: 24.5
click at [251, 15] on input "search" at bounding box center [205, 18] width 92 height 19
paste input "******"
type input "******"
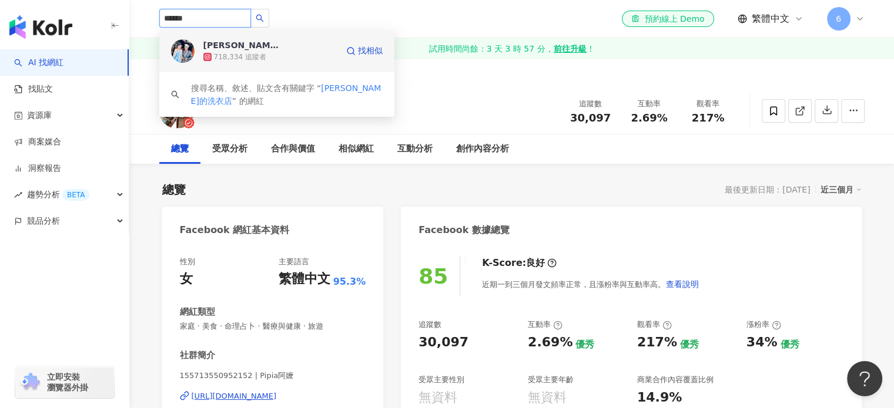
click at [301, 55] on div "718,334 追蹤者" at bounding box center [270, 57] width 134 height 12
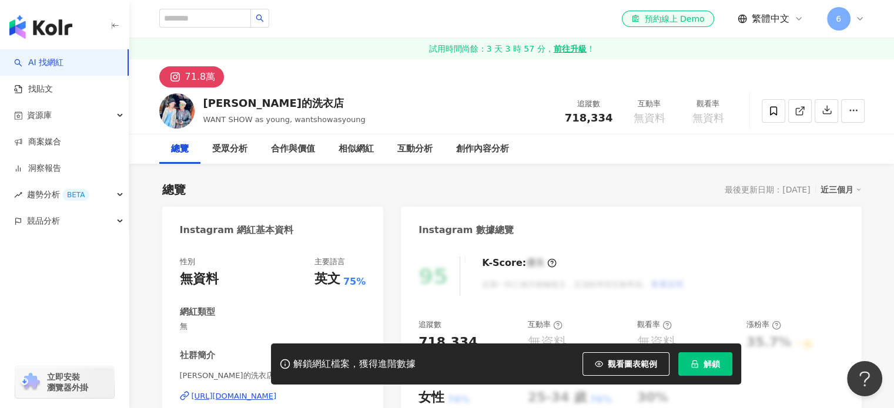
click at [703, 364] on span "解鎖" at bounding box center [711, 364] width 16 height 9
drag, startPoint x: 423, startPoint y: 155, endPoint x: 385, endPoint y: 217, distance: 72.7
click at [423, 155] on div "互動分析" at bounding box center [414, 149] width 35 height 14
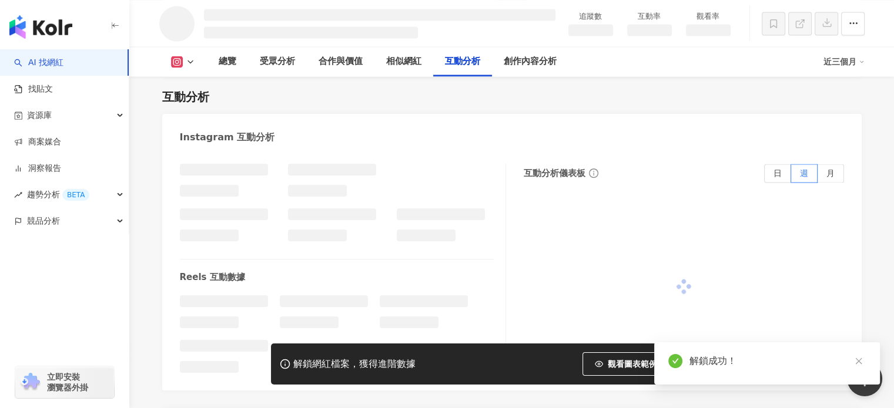
scroll to position [2013, 0]
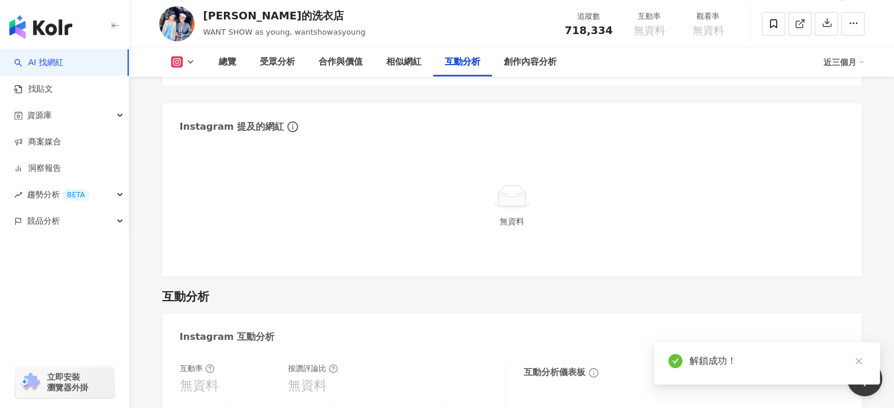
scroll to position [2333, 0]
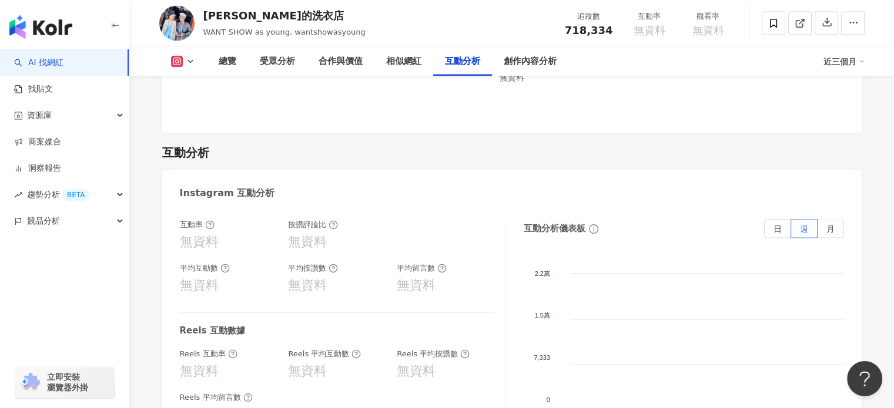
click at [467, 61] on div "互動分析" at bounding box center [462, 62] width 35 height 14
click at [191, 63] on icon at bounding box center [190, 61] width 9 height 9
drag, startPoint x: 241, startPoint y: 24, endPoint x: 267, endPoint y: 19, distance: 26.9
click at [267, 19] on div "萬秀的洗衣店" at bounding box center [284, 15] width 162 height 15
copy div "萬秀的洗衣店"
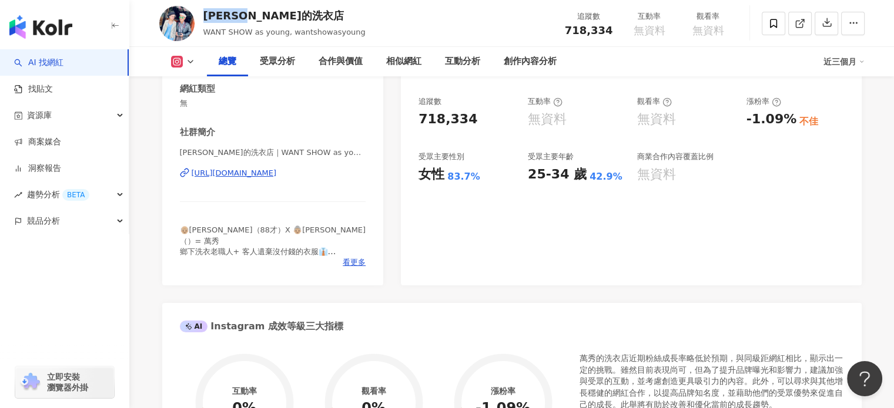
scroll to position [0, 0]
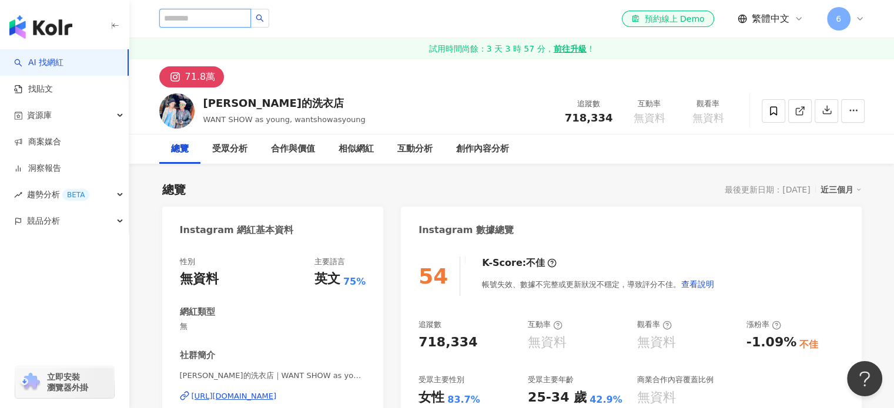
click at [236, 17] on input "search" at bounding box center [205, 18] width 92 height 19
paste input "******"
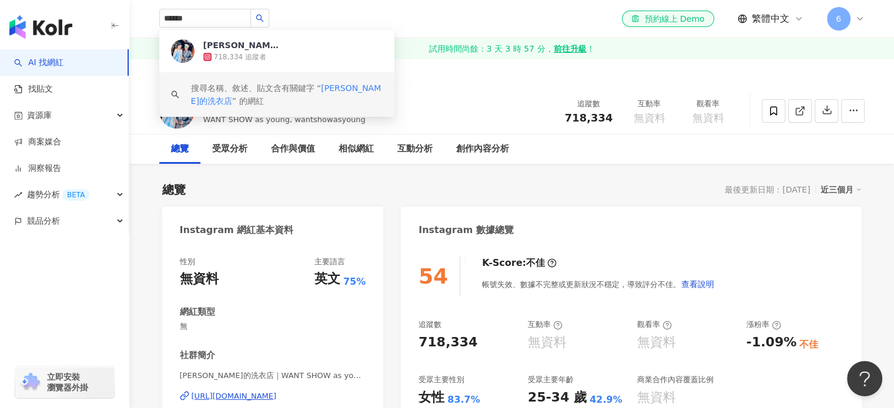
click at [523, 92] on div "萬秀的洗衣店 WANT SHOW as young, wantshowasyoung 追蹤數 718,334 互動率 無資料 觀看率 無資料" at bounding box center [512, 111] width 752 height 46
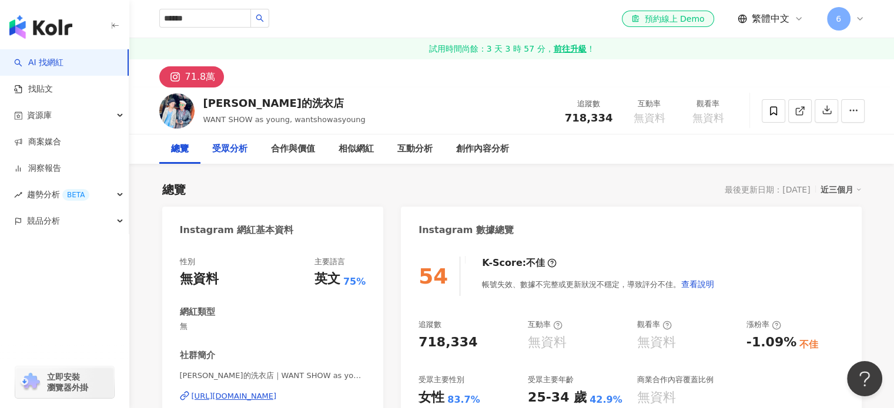
click at [238, 147] on div "受眾分析" at bounding box center [229, 149] width 35 height 14
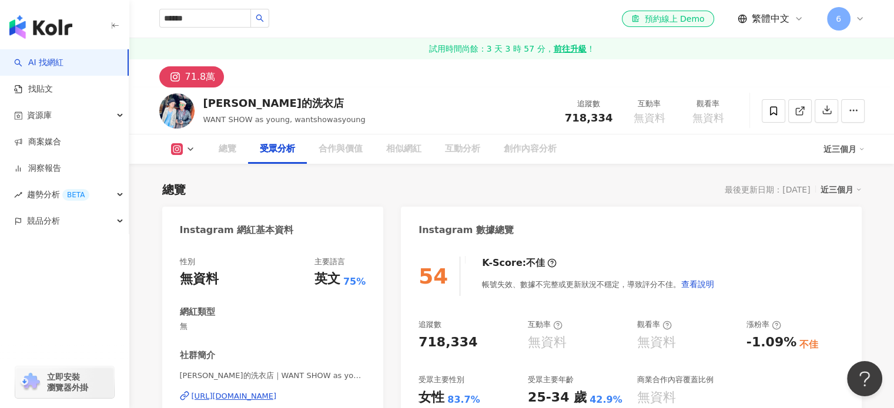
scroll to position [1025, 0]
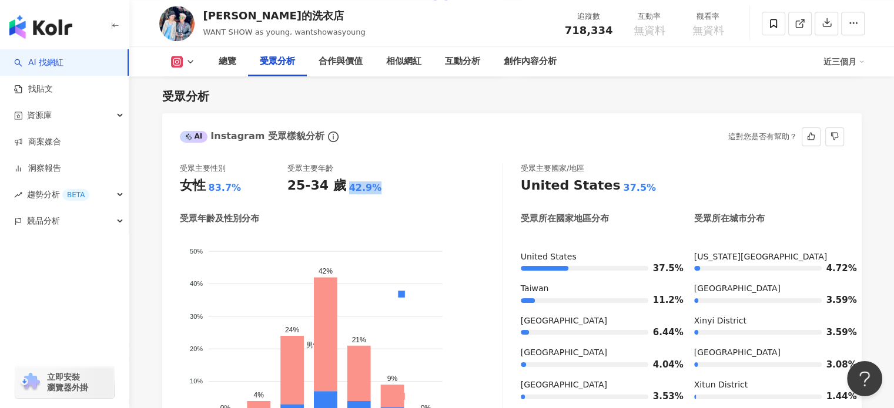
drag, startPoint x: 342, startPoint y: 190, endPoint x: 370, endPoint y: 189, distance: 27.6
click at [371, 189] on div "25-34 歲 42.9%" at bounding box center [341, 186] width 108 height 18
copy div "42.9%"
drag, startPoint x: 207, startPoint y: 187, endPoint x: 243, endPoint y: 189, distance: 35.9
click at [243, 189] on div "女性 83.7%" at bounding box center [234, 186] width 108 height 18
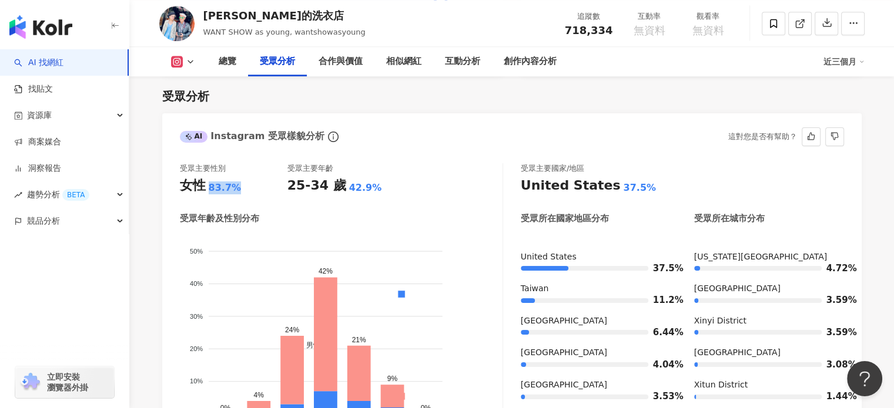
copy div "83.7%"
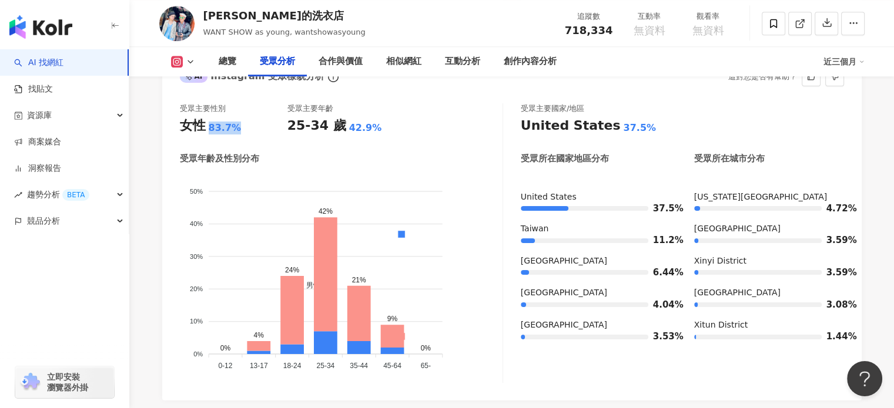
scroll to position [1084, 0]
drag, startPoint x: 41, startPoint y: 298, endPoint x: 137, endPoint y: 343, distance: 107.0
click at [41, 298] on div "button" at bounding box center [64, 273] width 129 height 78
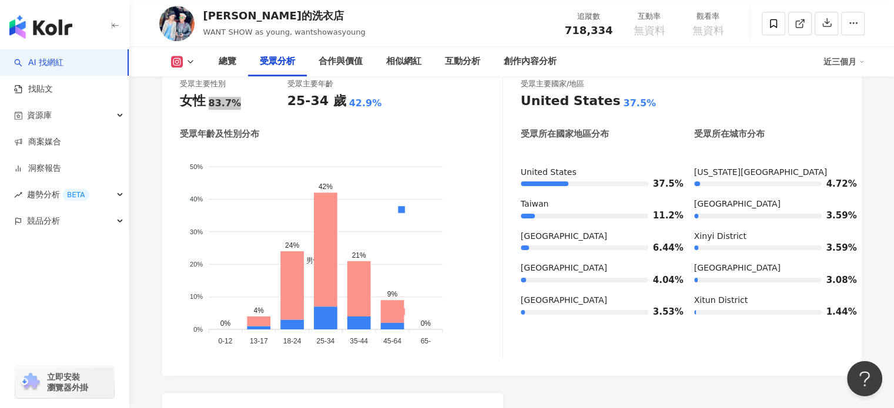
scroll to position [1143, 0]
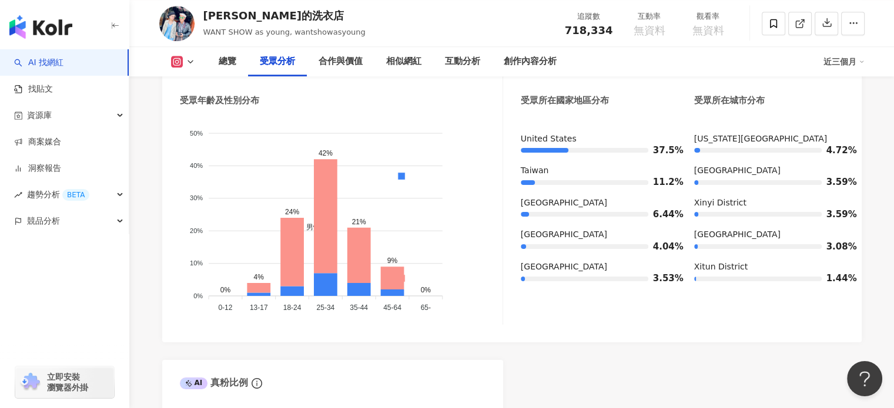
drag, startPoint x: 0, startPoint y: 352, endPoint x: 69, endPoint y: 316, distance: 77.5
click at [0, 352] on div "立即安裝 瀏覽器外掛" at bounding box center [64, 376] width 129 height 66
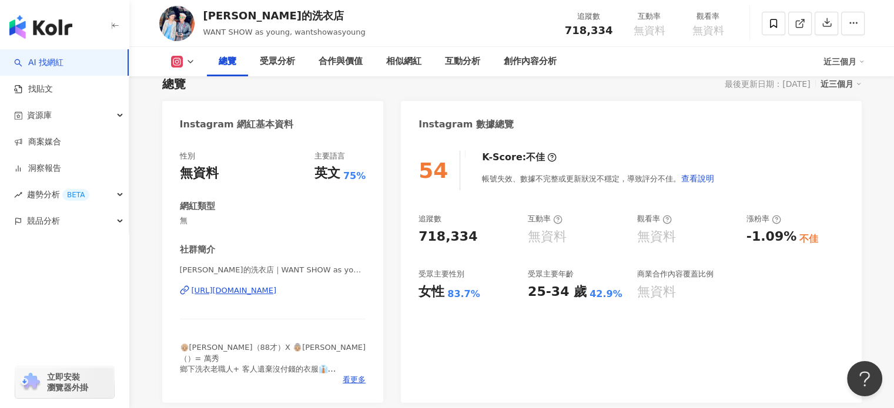
scroll to position [0, 0]
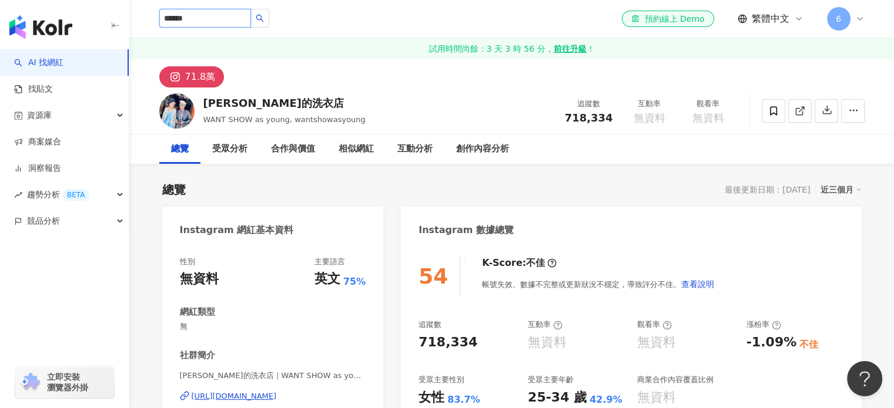
click at [251, 18] on input "******" at bounding box center [205, 18] width 92 height 19
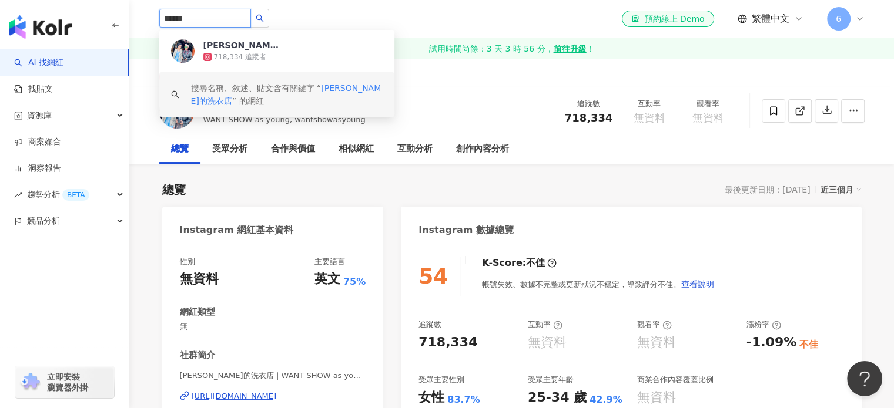
click at [250, 18] on input "******" at bounding box center [205, 18] width 92 height 19
paste input "search"
type input "****"
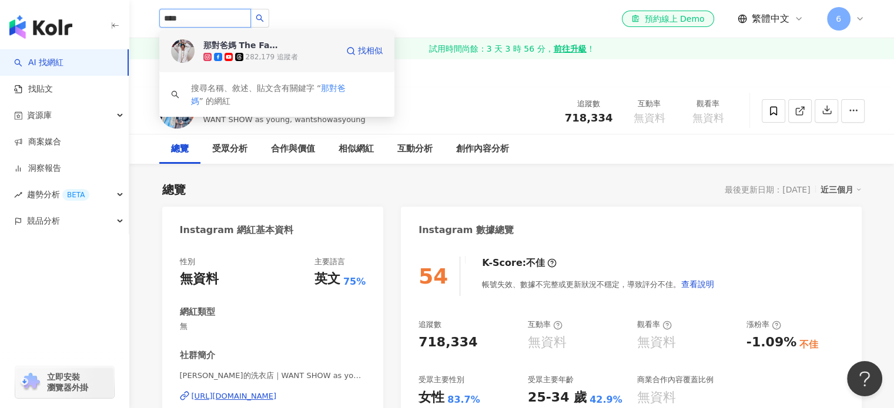
click at [289, 51] on div "那對爸媽 The Father&Mother 282,179 追蹤者" at bounding box center [270, 50] width 134 height 23
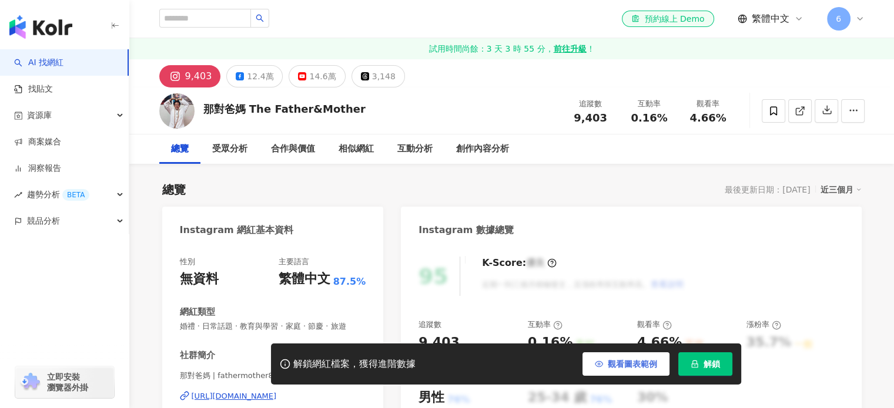
drag, startPoint x: 251, startPoint y: 79, endPoint x: 658, endPoint y: 375, distance: 502.9
click at [251, 79] on div "12.4萬" at bounding box center [260, 76] width 26 height 16
click at [714, 366] on span "解鎖" at bounding box center [711, 364] width 16 height 9
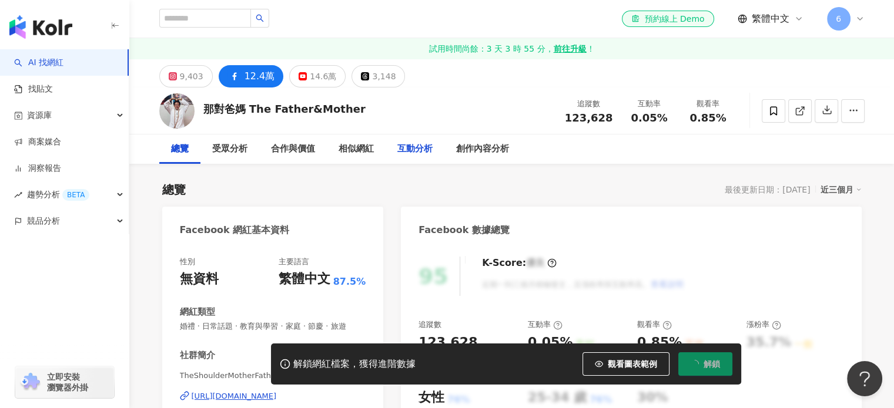
click at [424, 146] on div "互動分析" at bounding box center [414, 149] width 35 height 14
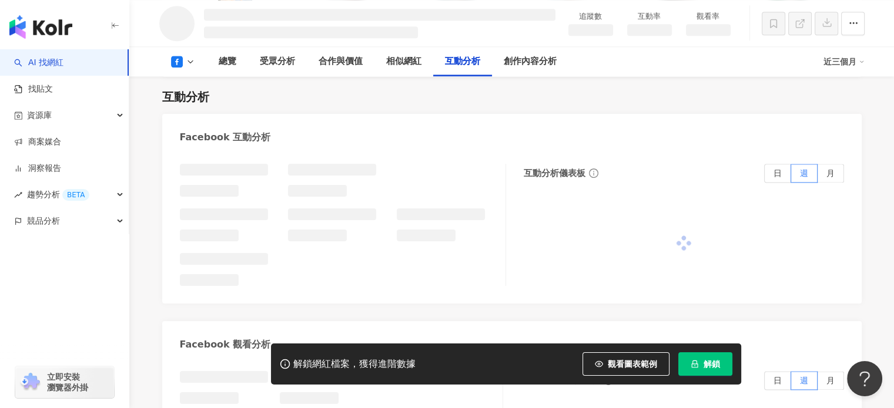
scroll to position [1489, 0]
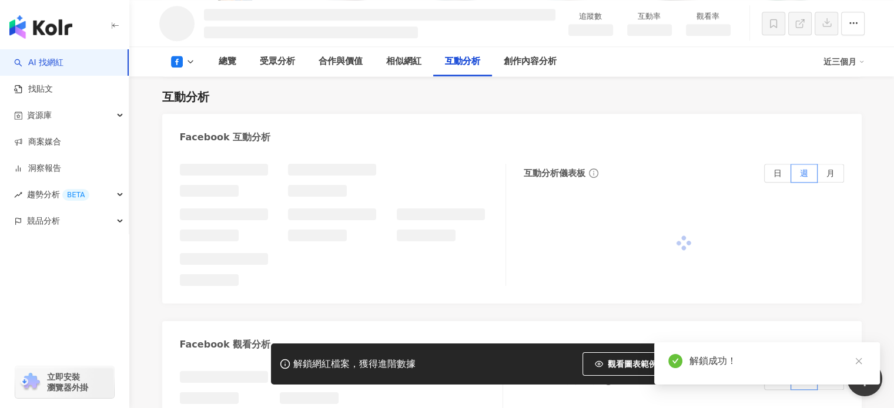
drag, startPoint x: 217, startPoint y: 187, endPoint x: 167, endPoint y: 187, distance: 49.9
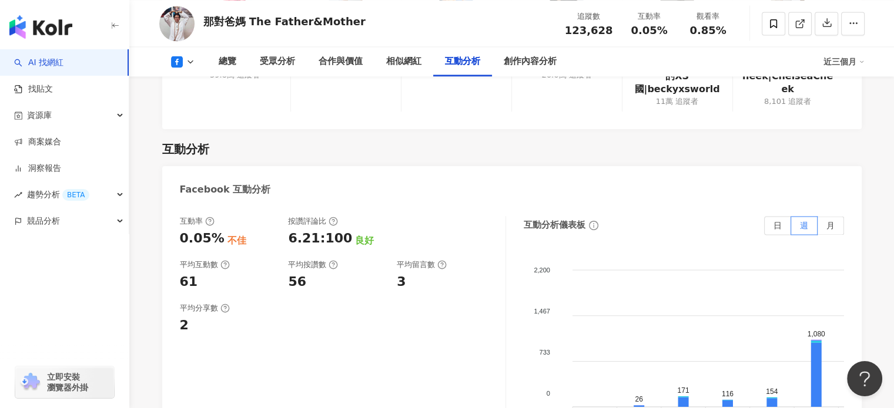
scroll to position [1831, 0]
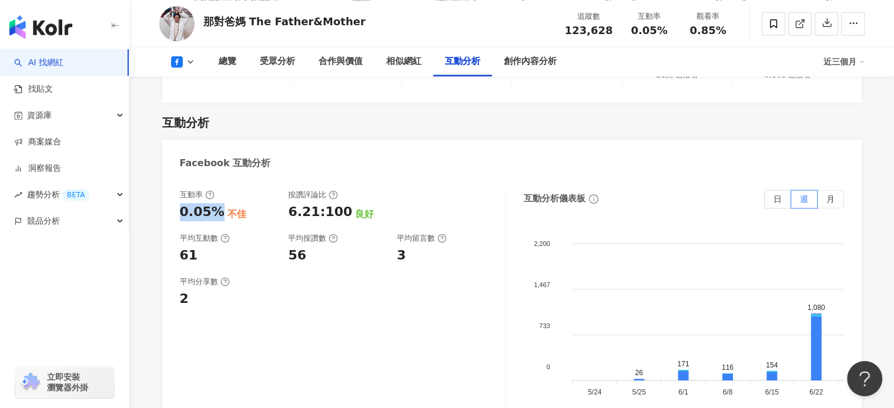
drag, startPoint x: 216, startPoint y: 183, endPoint x: 174, endPoint y: 184, distance: 41.7
click at [174, 184] on div "互動率 0.05% 不佳 按讚評論比 6.21:100 良好 平均互動數 61 平均按讚數 56 平均留言數 3 平均分享數 2 互動分析儀表板 日 週 月 …" at bounding box center [511, 310] width 699 height 264
copy div "0.05%"
click at [279, 64] on div "受眾分析" at bounding box center [277, 62] width 35 height 14
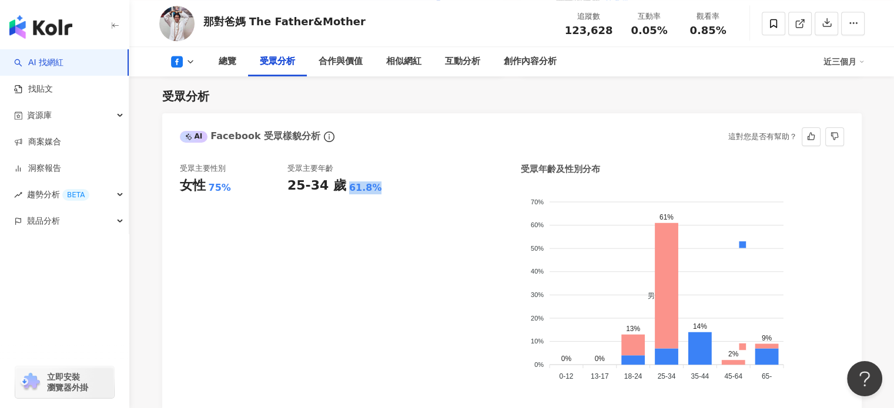
drag, startPoint x: 341, startPoint y: 190, endPoint x: 371, endPoint y: 190, distance: 30.6
click at [371, 190] on div "25-34 歲 61.8%" at bounding box center [341, 186] width 108 height 18
copy div "61.8%"
drag, startPoint x: 23, startPoint y: 312, endPoint x: 66, endPoint y: 300, distance: 45.0
click at [23, 311] on div "AI 找網紅 找貼文 資源庫 商案媒合 洞察報告 趨勢分析 BETA 競品分析 立即安裝 瀏覽器外掛" at bounding box center [64, 228] width 129 height 359
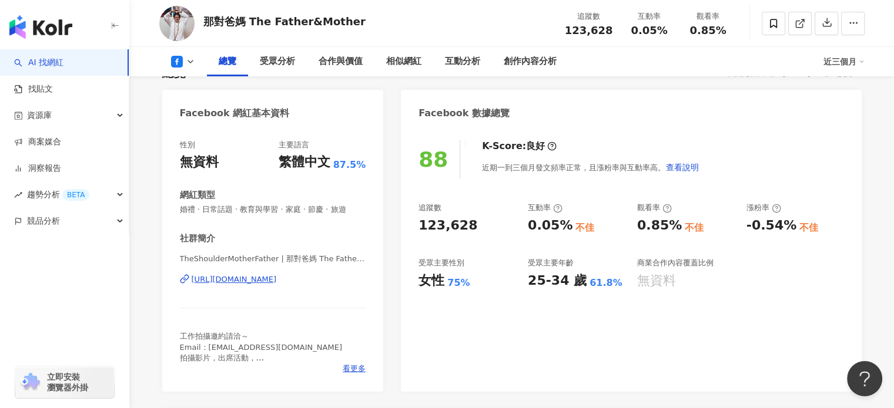
scroll to position [0, 0]
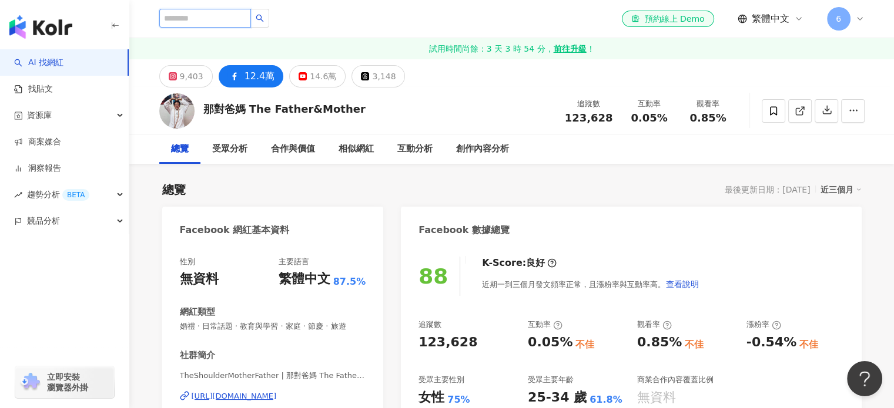
click at [234, 14] on input "search" at bounding box center [205, 18] width 92 height 19
paste input "***"
type input "***"
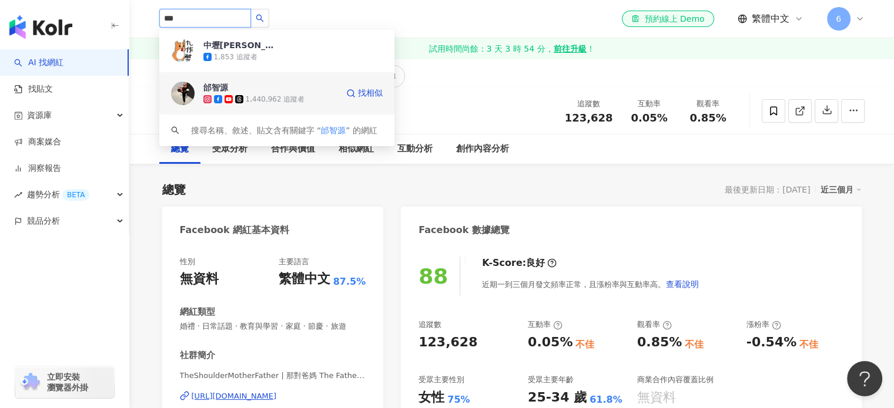
click at [320, 109] on div "邰智源 1,440,962 追蹤者 找相似" at bounding box center [276, 93] width 235 height 42
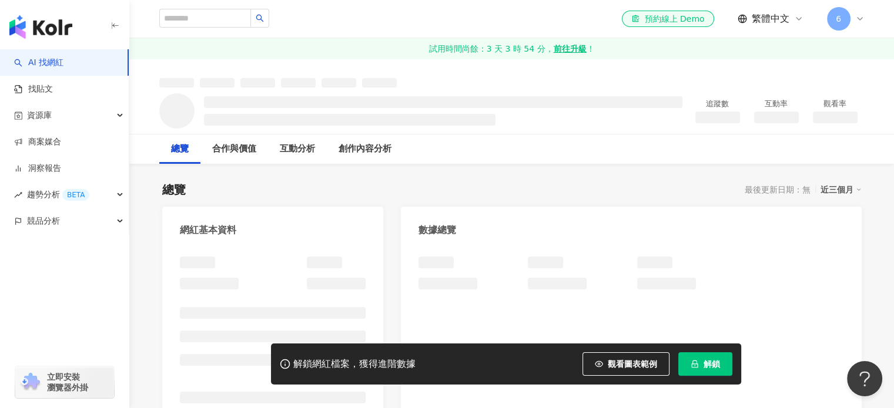
click at [711, 362] on span "解鎖" at bounding box center [711, 364] width 16 height 9
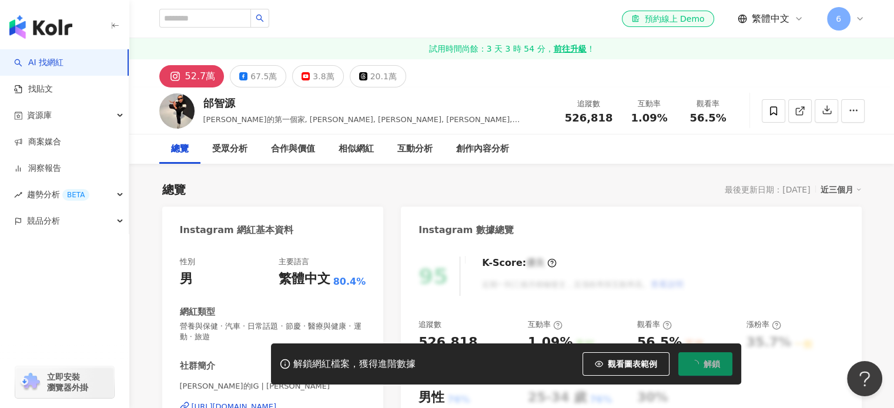
click at [264, 78] on div "67.5萬" at bounding box center [263, 76] width 26 height 16
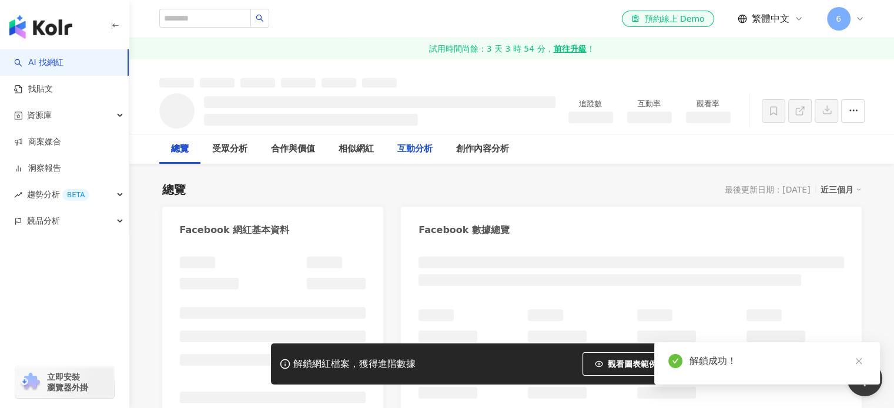
click at [411, 150] on div "互動分析" at bounding box center [414, 149] width 35 height 14
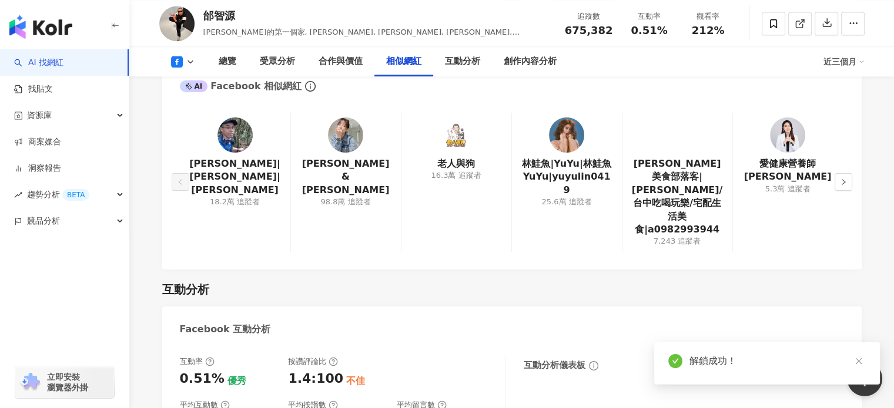
scroll to position [1889, 0]
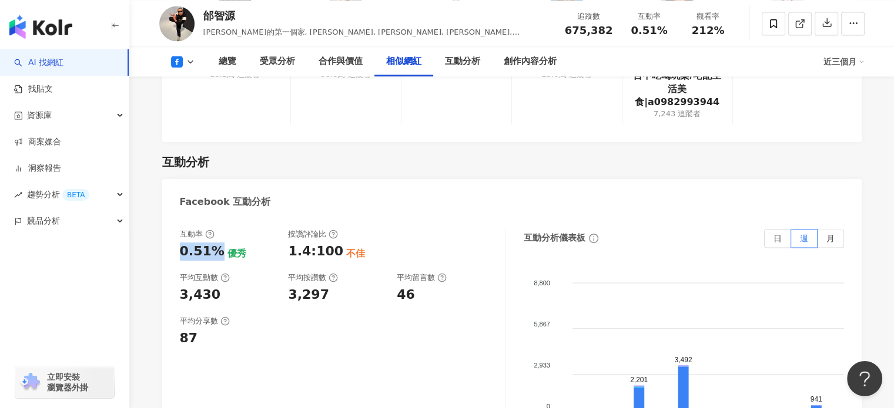
drag, startPoint x: 219, startPoint y: 227, endPoint x: 181, endPoint y: 229, distance: 37.6
click at [181, 243] on div "0.51%" at bounding box center [202, 252] width 45 height 18
copy div "0.51%"
click at [282, 72] on div "受眾分析" at bounding box center [277, 61] width 59 height 29
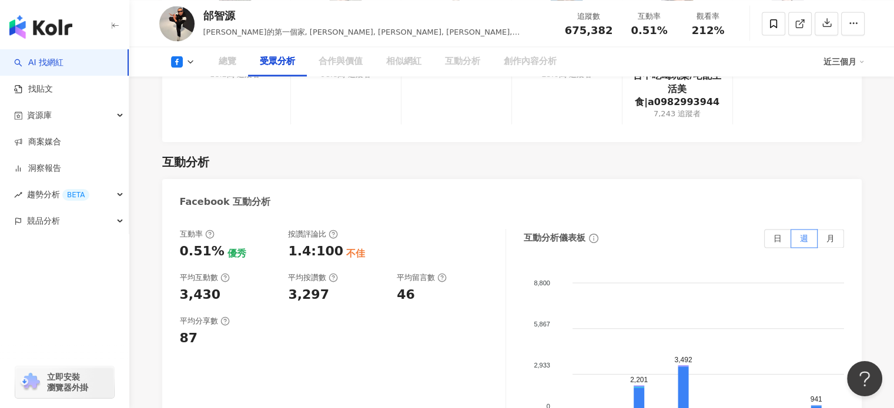
scroll to position [1043, 0]
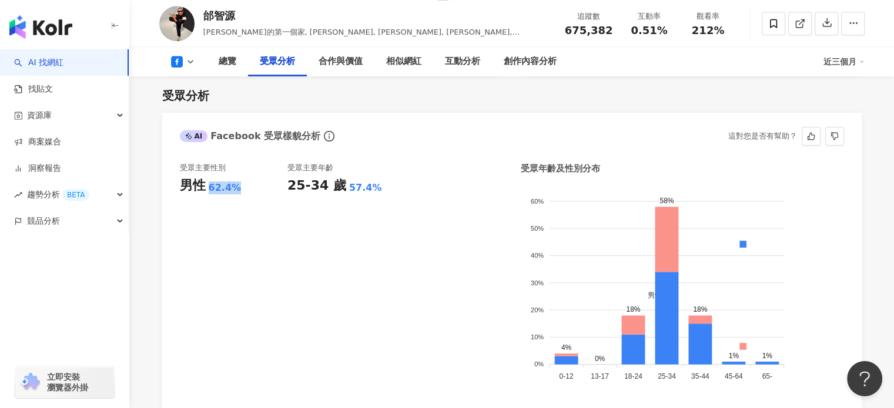
drag, startPoint x: 233, startPoint y: 189, endPoint x: 207, endPoint y: 190, distance: 25.9
click at [207, 190] on div "男性 62.4%" at bounding box center [234, 186] width 108 height 18
drag, startPoint x: 341, startPoint y: 186, endPoint x: 371, endPoint y: 193, distance: 30.8
click at [375, 192] on div "25-34 歲 57.4%" at bounding box center [341, 186] width 108 height 18
copy div "57.4%"
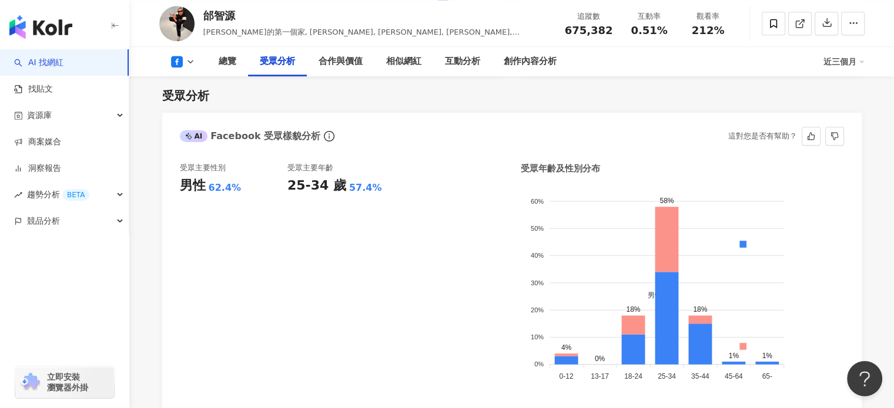
drag, startPoint x: 515, startPoint y: 327, endPoint x: 519, endPoint y: 342, distance: 15.8
click at [515, 326] on div "受眾主要性別 男性 62.4% 受眾主要年齡 25-34 歲 57.4% 受眾年齡及性別分布 男性 女性 60% 60% 50% 50% 40% 40% 30…" at bounding box center [512, 278] width 664 height 231
click at [0, 308] on div "button" at bounding box center [64, 273] width 129 height 78
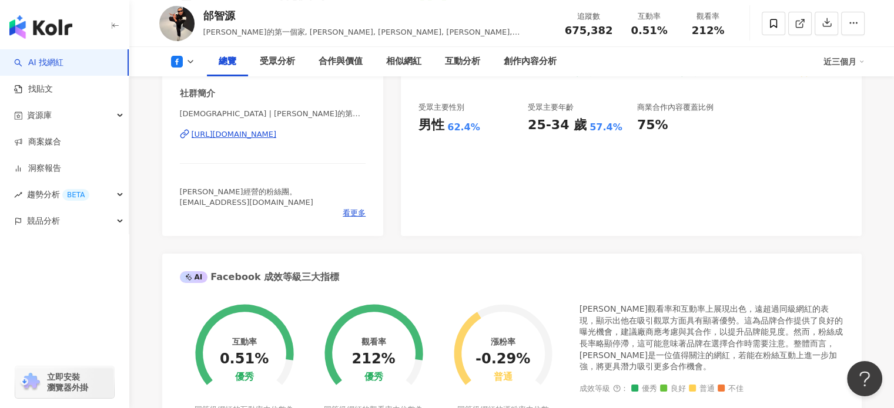
scroll to position [0, 0]
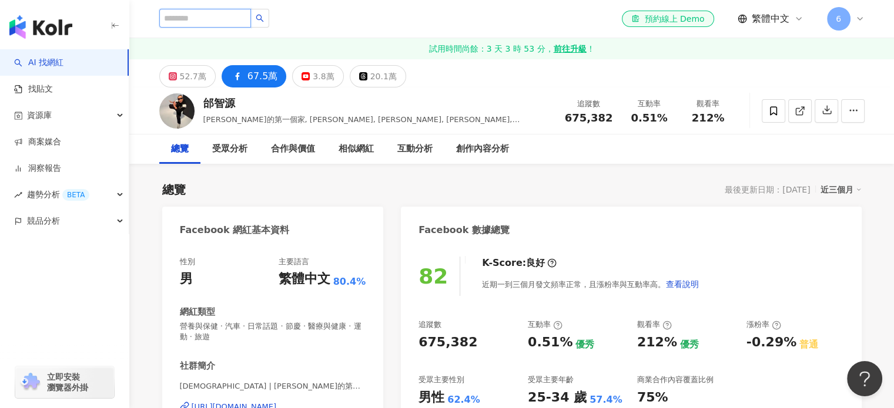
click at [227, 9] on input "search" at bounding box center [205, 18] width 92 height 19
paste input "****"
type input "****"
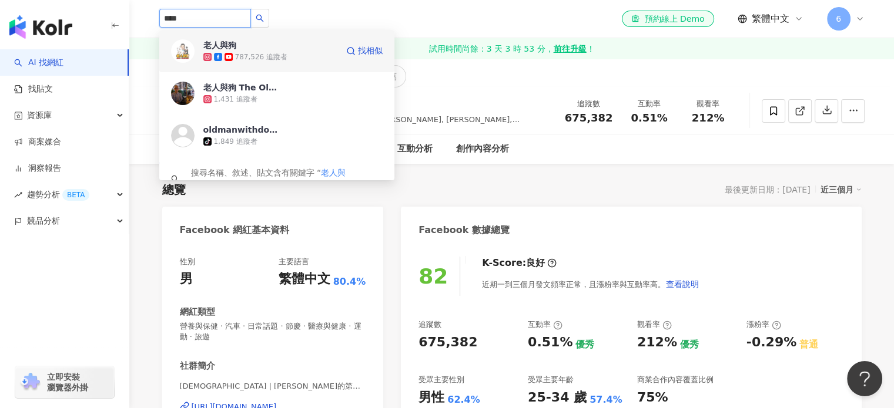
click at [274, 51] on div "老人與狗 787,526 追蹤者" at bounding box center [270, 50] width 134 height 23
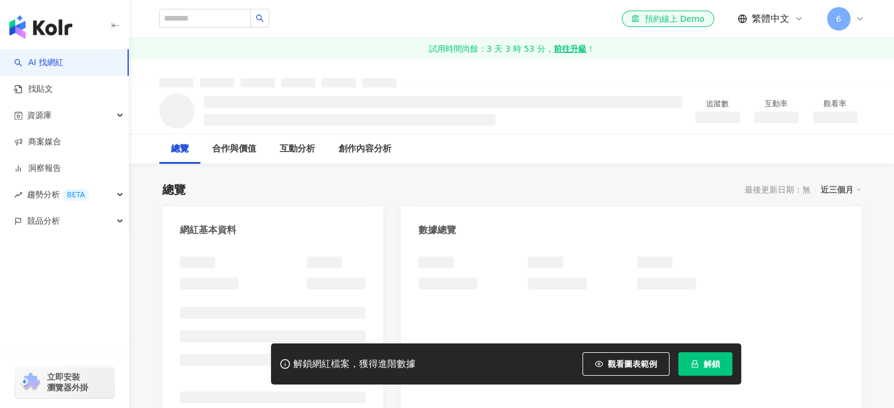
click at [694, 364] on icon "lock" at bounding box center [694, 364] width 8 height 8
click at [268, 147] on div "合作與價值" at bounding box center [234, 149] width 68 height 29
click at [327, 157] on div "互動分析" at bounding box center [297, 149] width 59 height 29
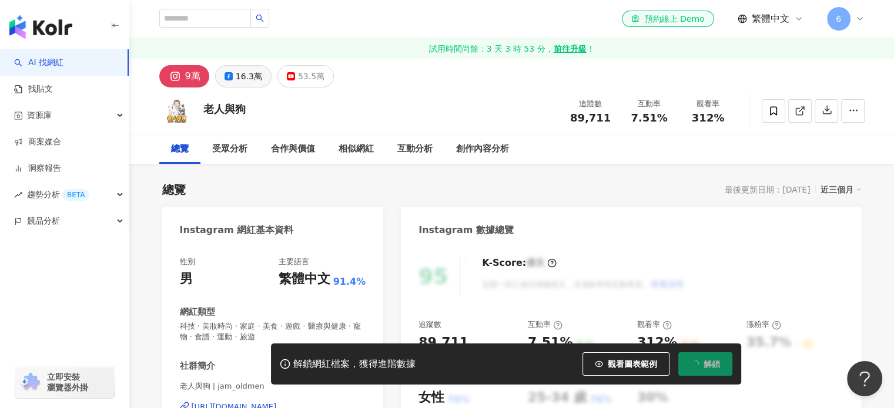
click at [244, 76] on div "16.3萬" at bounding box center [249, 76] width 26 height 16
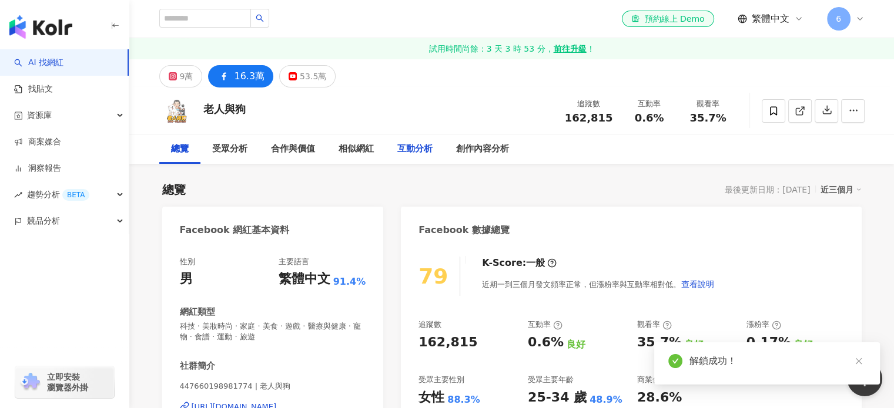
click at [409, 150] on div "互動分析" at bounding box center [414, 149] width 35 height 14
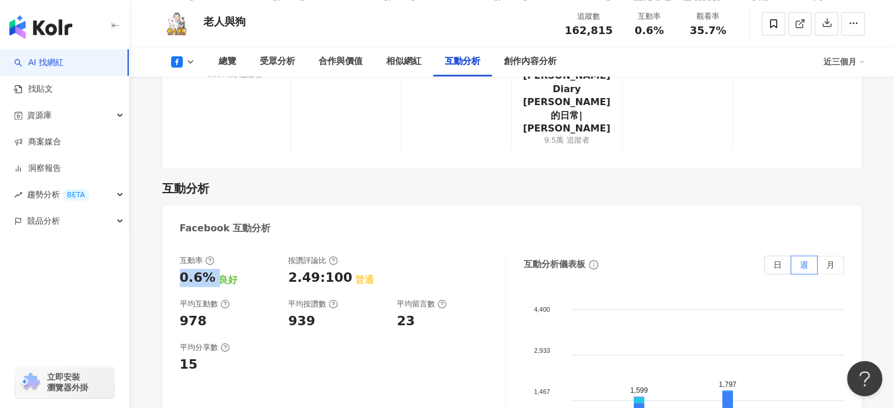
drag, startPoint x: 213, startPoint y: 187, endPoint x: 174, endPoint y: 187, distance: 39.4
click at [174, 244] on div "互動率 0.6% 良好 按讚評論比 2.49:100 普通 平均互動數 978 平均按讚數 939 平均留言數 23 平均分享數 15 互動分析儀表板 日 週…" at bounding box center [511, 376] width 699 height 264
copy div "0.6%"
click at [0, 301] on div "button" at bounding box center [64, 273] width 129 height 78
drag, startPoint x: 277, startPoint y: 60, endPoint x: 281, endPoint y: 71, distance: 12.1
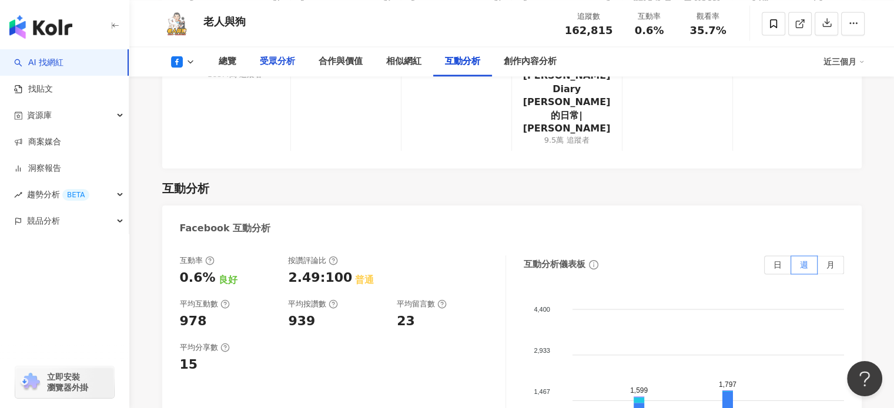
click at [277, 59] on div "受眾分析" at bounding box center [277, 62] width 35 height 14
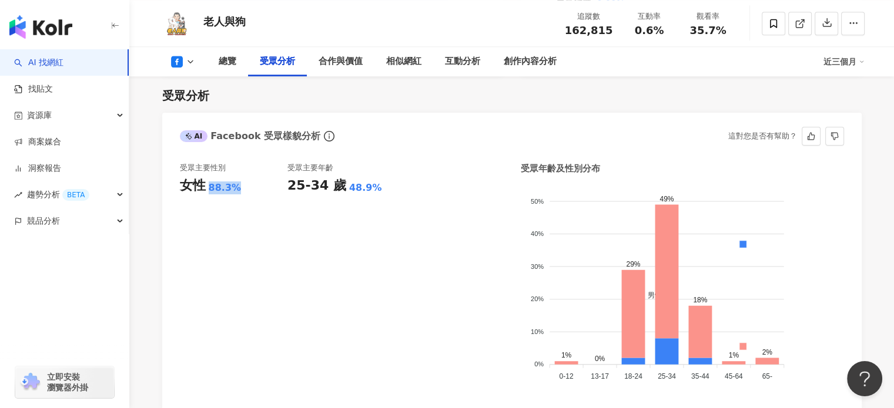
drag, startPoint x: 229, startPoint y: 189, endPoint x: 215, endPoint y: 192, distance: 13.8
click at [209, 189] on div "女性 88.3%" at bounding box center [234, 186] width 108 height 18
drag, startPoint x: 337, startPoint y: 190, endPoint x: 369, endPoint y: 192, distance: 31.7
click at [369, 192] on div "25-34 歲 48.9%" at bounding box center [341, 186] width 108 height 18
copy div "25-34 歲 48.9%"
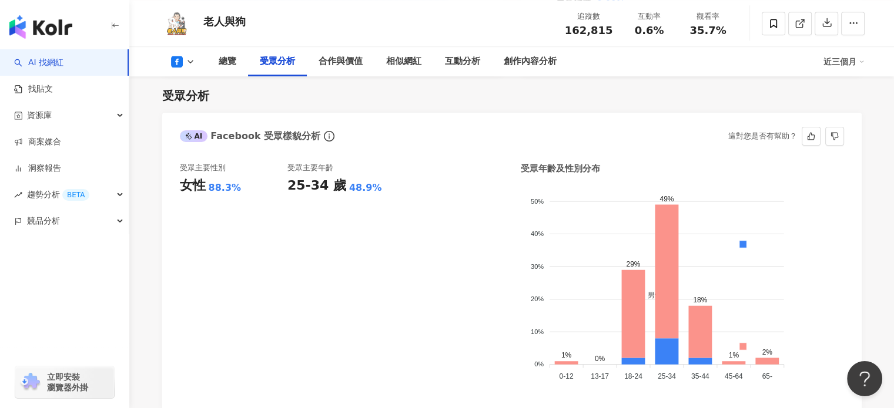
drag, startPoint x: 268, startPoint y: 238, endPoint x: 331, endPoint y: 271, distance: 71.7
click at [268, 238] on div "受眾主要性別 女性 88.3%" at bounding box center [234, 278] width 108 height 231
click at [16, 324] on div "AI 找網紅 找貼文 資源庫 商案媒合 洞察報告 趨勢分析 BETA 競品分析 立即安裝 瀏覽器外掛" at bounding box center [64, 228] width 129 height 359
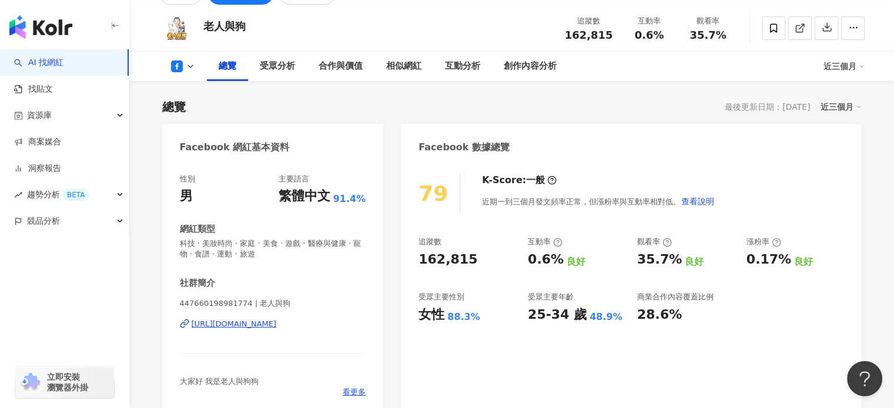
scroll to position [0, 0]
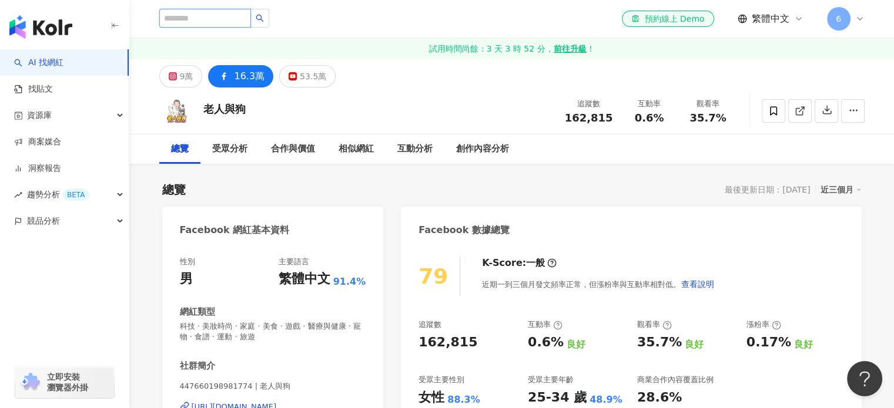
click at [251, 24] on input "search" at bounding box center [205, 18] width 92 height 19
paste input "*********"
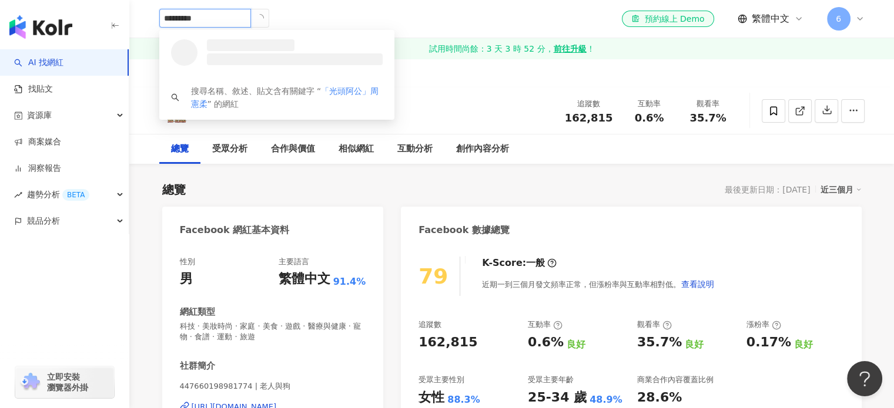
drag, startPoint x: 209, startPoint y: 21, endPoint x: 0, endPoint y: 41, distance: 209.5
type input "****"
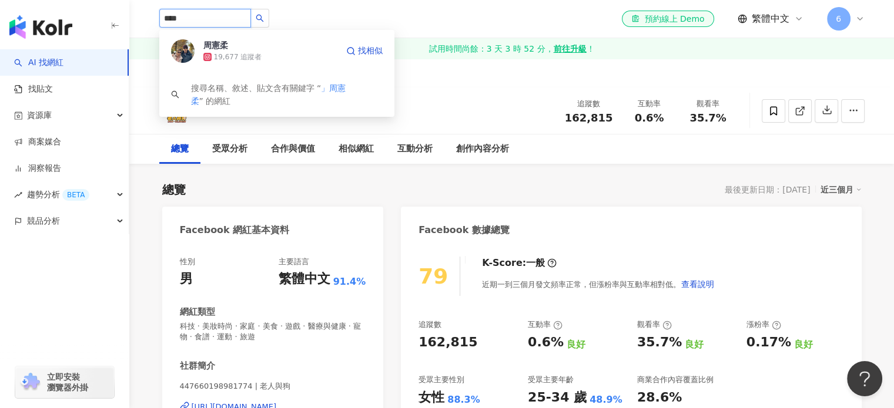
click at [210, 40] on div "周憲柔" at bounding box center [215, 45] width 25 height 12
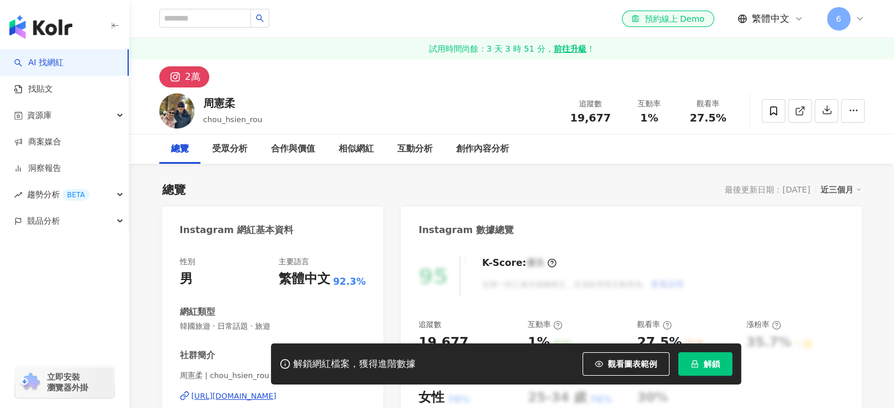
click at [701, 364] on button "解鎖" at bounding box center [705, 363] width 54 height 23
click at [416, 143] on div "互動分析" at bounding box center [414, 149] width 35 height 14
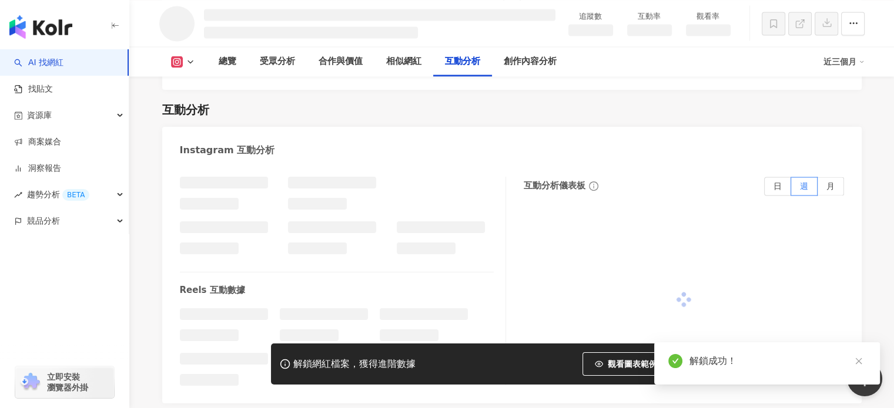
scroll to position [2040, 0]
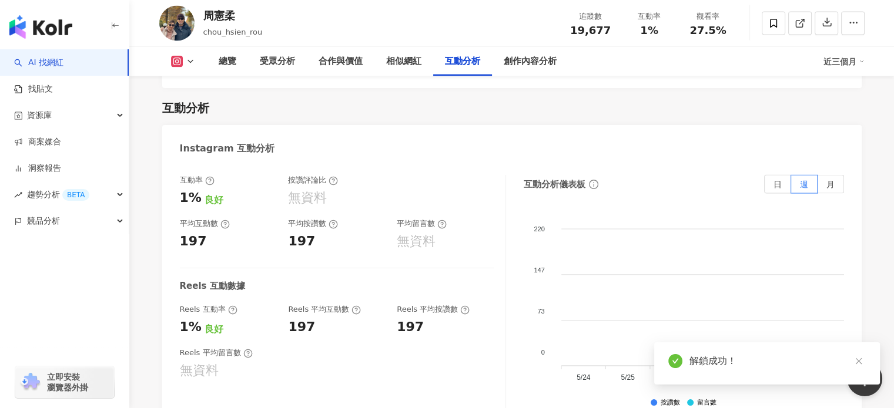
drag, startPoint x: 197, startPoint y: 185, endPoint x: 286, endPoint y: 218, distance: 94.1
click at [193, 189] on div "1%" at bounding box center [191, 198] width 22 height 18
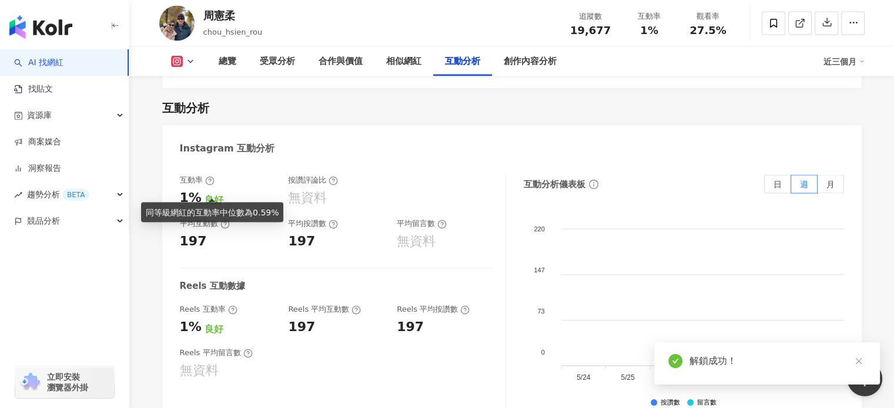
scroll to position [2336, 0]
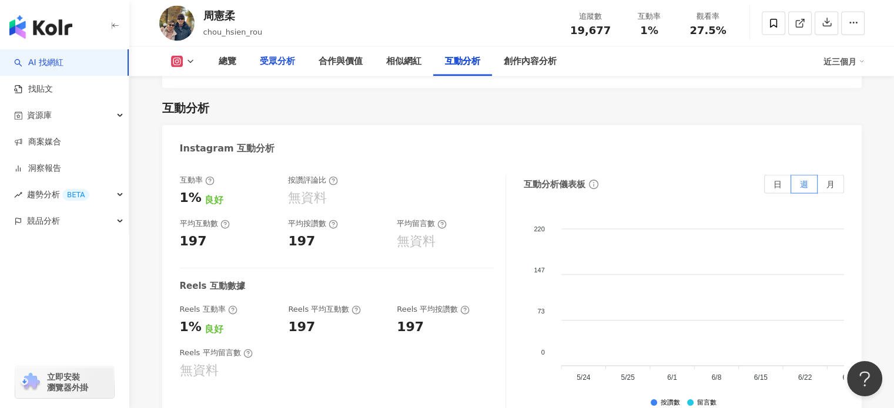
click at [271, 63] on div "受眾分析" at bounding box center [277, 62] width 35 height 14
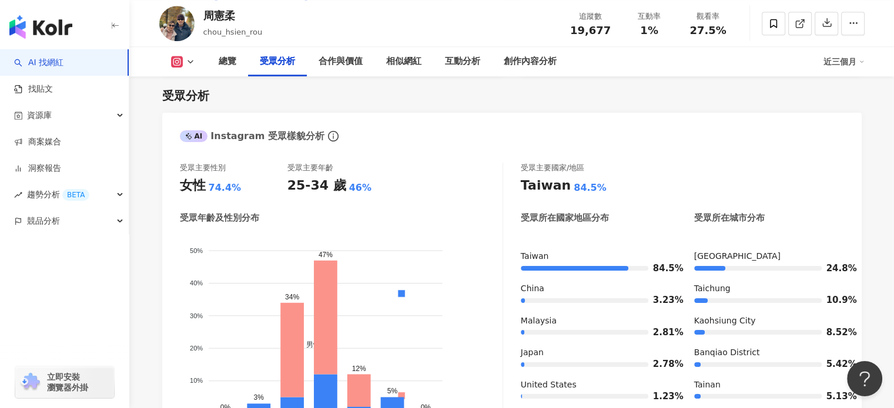
click at [806, 105] on div "受眾分析 AI Instagram 受眾樣貌分析 受眾主要性別 女性 74.4% 受眾主要年齡 25-34 歲 46% 受眾年齡及性別分布 男性 女性 50%…" at bounding box center [511, 369] width 699 height 587
click at [454, 206] on div "受眾主要性別 女性 74.4% 受眾主要年齡 25-34 歲 46% 受眾年齡及性別分布 男性 女性 50% 50% 40% 40% 30% 30% 20% …" at bounding box center [341, 303] width 323 height 280
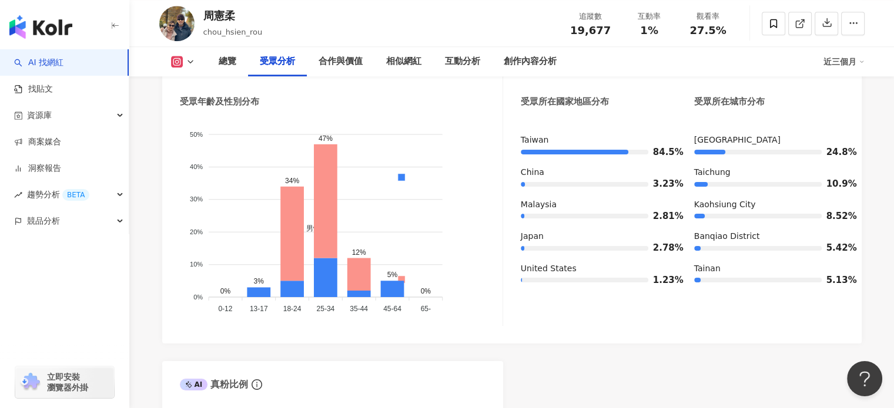
scroll to position [1130, 0]
drag, startPoint x: 646, startPoint y: 353, endPoint x: 618, endPoint y: 380, distance: 39.1
click at [646, 353] on div "AI Instagram 受眾樣貌分析 受眾主要性別 女性 74.4% 受眾主要年齡 25-34 歲 46% 受眾年齡及性別分布 男性 女性 50% 50% …" at bounding box center [511, 271] width 699 height 550
click at [819, 282] on div "5.13%" at bounding box center [769, 280] width 150 height 12
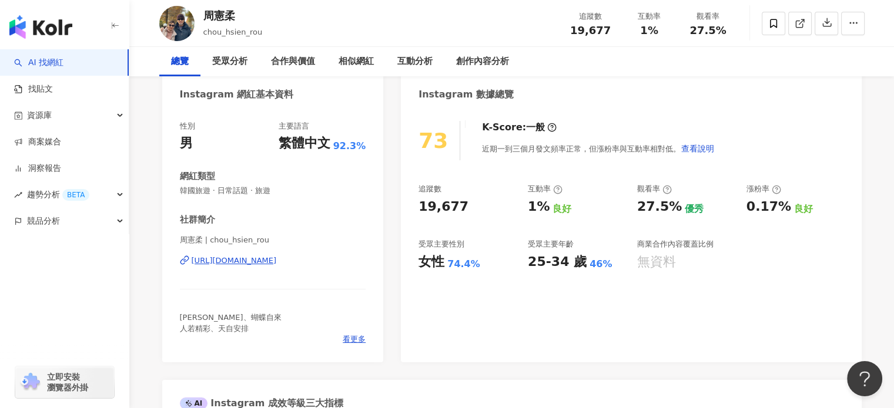
scroll to position [0, 0]
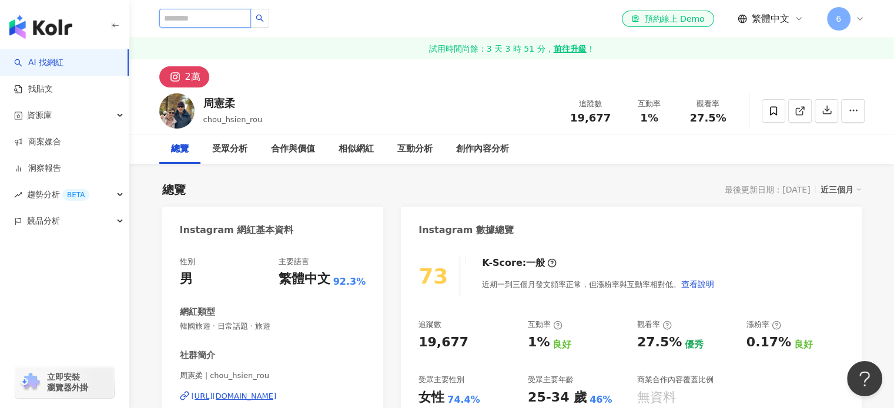
click at [226, 11] on input "search" at bounding box center [205, 18] width 92 height 19
paste input "***"
type input "***"
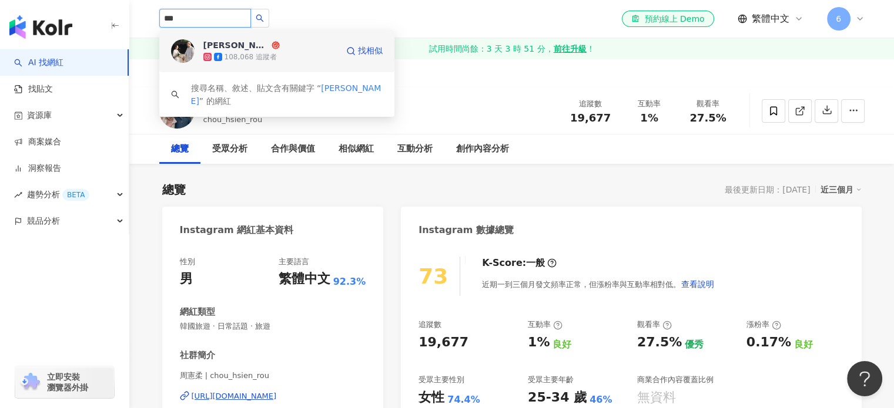
click at [291, 50] on div "[PERSON_NAME]108,068 追蹤者" at bounding box center [270, 50] width 134 height 23
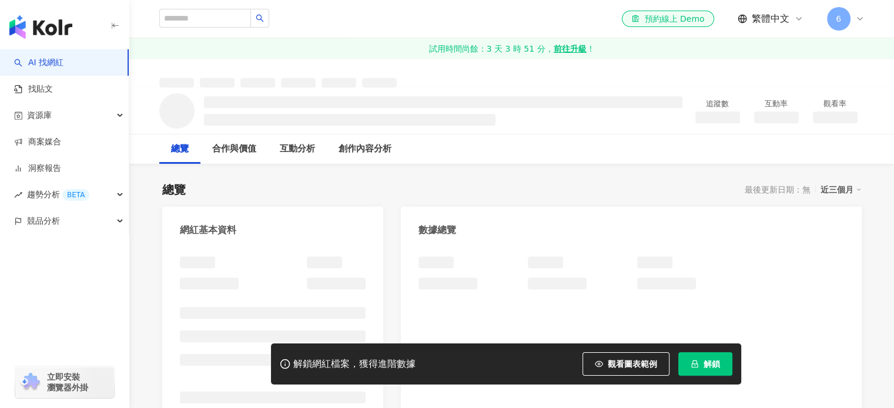
click at [714, 355] on button "解鎖" at bounding box center [705, 363] width 54 height 23
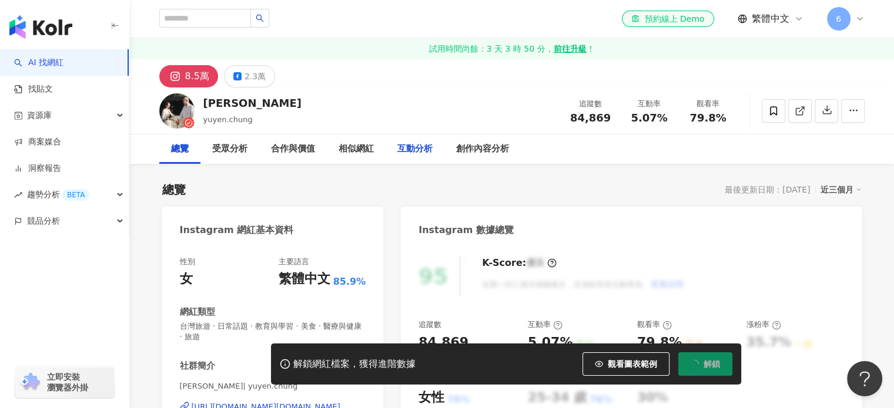
click at [417, 150] on div "互動分析" at bounding box center [414, 149] width 35 height 14
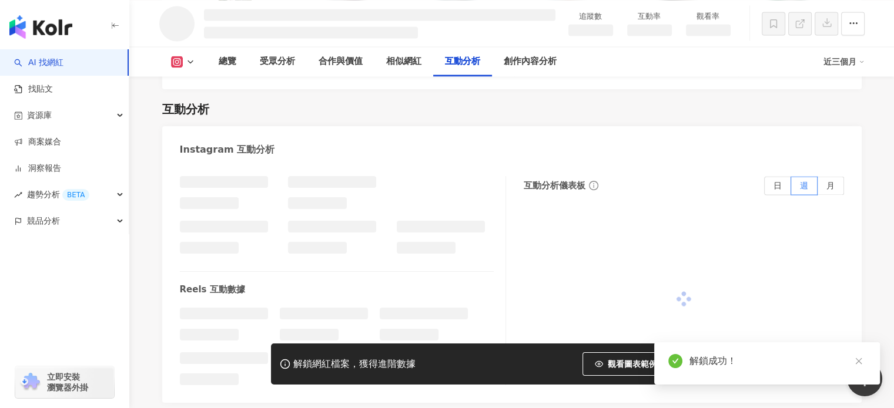
scroll to position [2008, 0]
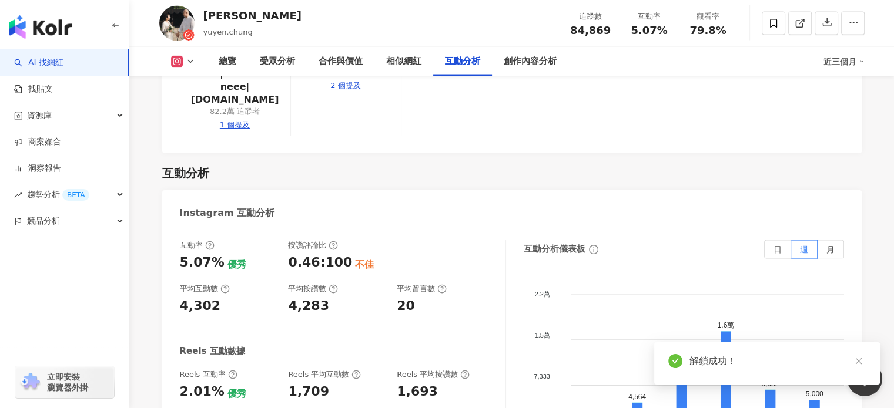
scroll to position [2361, 0]
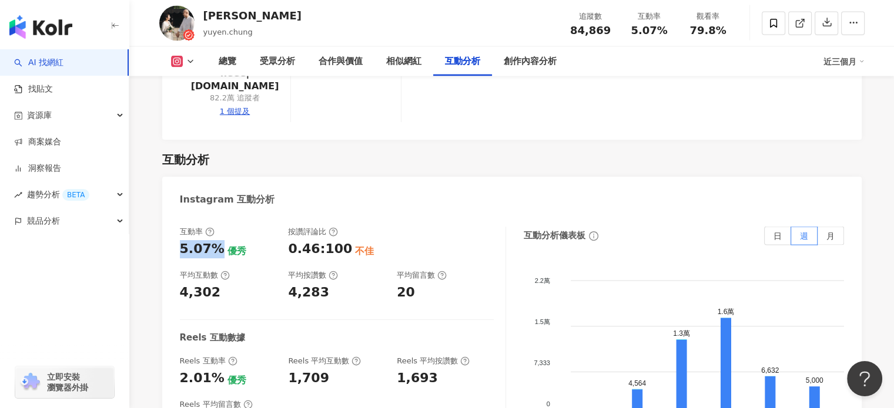
drag, startPoint x: 180, startPoint y: 190, endPoint x: 211, endPoint y: 188, distance: 31.2
click at [213, 215] on div "互動率 5.07% 優秀 按讚評論比 0.46:100 不佳 平均互動數 4,302 平均按讚數 4,283 平均留言數 20 Reels 互動數據 Reel…" at bounding box center [511, 347] width 699 height 264
copy div "5.07%"
click at [274, 63] on div "受眾分析" at bounding box center [277, 62] width 35 height 14
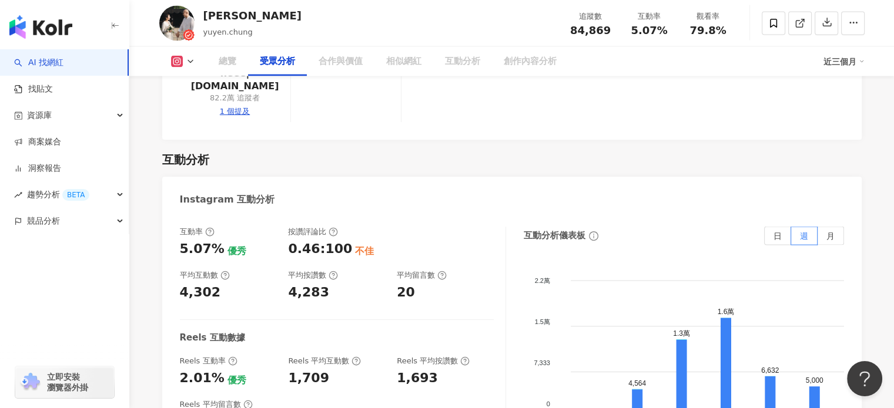
scroll to position [1025, 0]
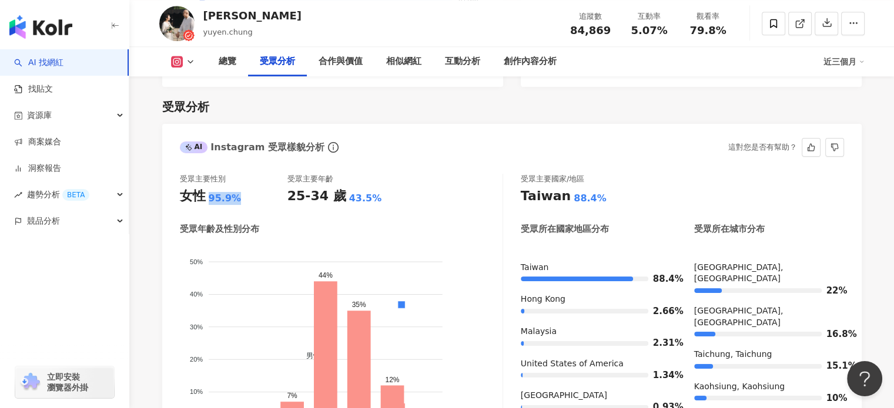
drag, startPoint x: 205, startPoint y: 184, endPoint x: 239, endPoint y: 194, distance: 35.5
click at [239, 194] on div "女性 95.9%" at bounding box center [234, 196] width 108 height 18
copy div "女性 95.9%"
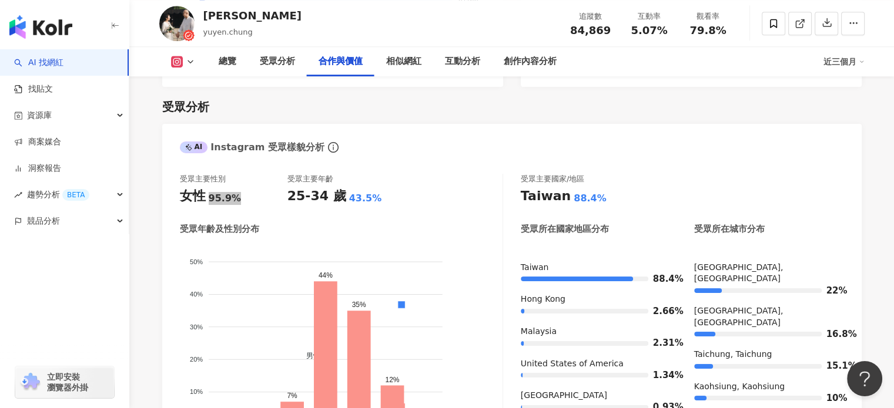
scroll to position [1664, 0]
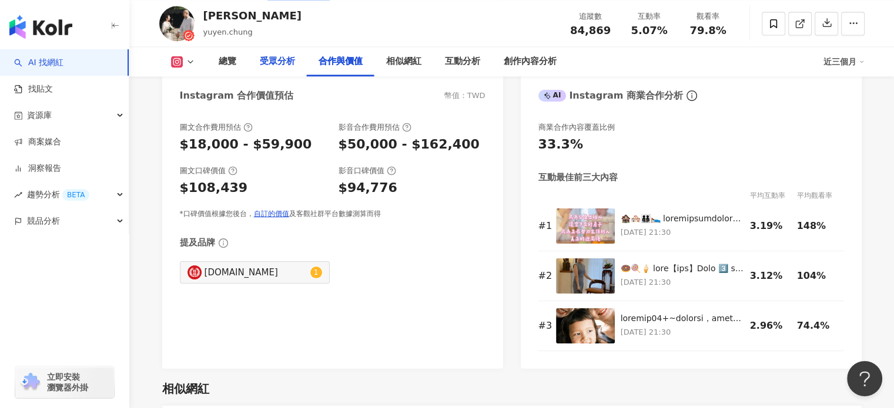
click at [263, 62] on div "受眾分析" at bounding box center [277, 62] width 35 height 14
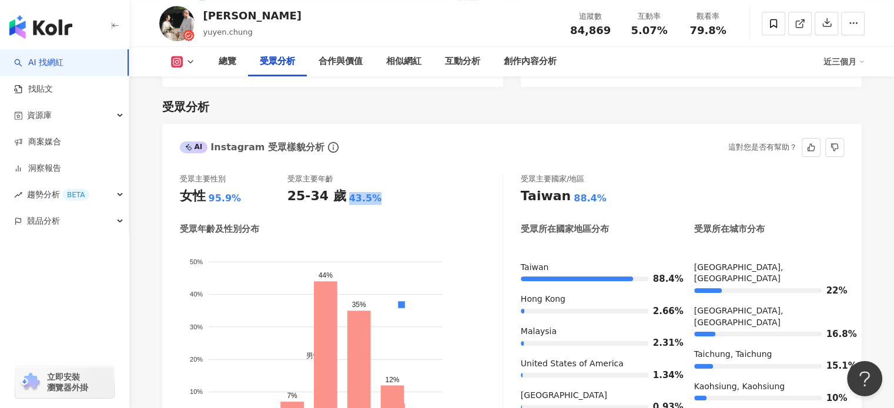
drag, startPoint x: 340, startPoint y: 187, endPoint x: 381, endPoint y: 182, distance: 40.8
click at [381, 187] on div "25-34 歲 43.5%" at bounding box center [341, 196] width 108 height 18
copy div "43.5%"
click at [474, 367] on div "男性 女性" at bounding box center [401, 361] width 196 height 207
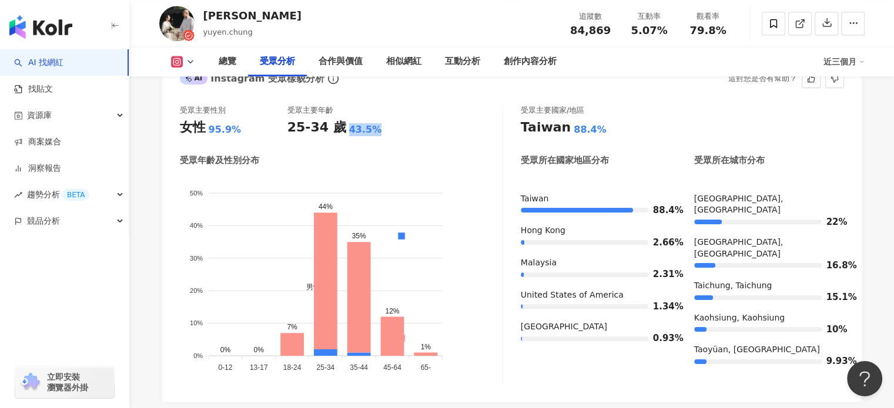
scroll to position [1090, 0]
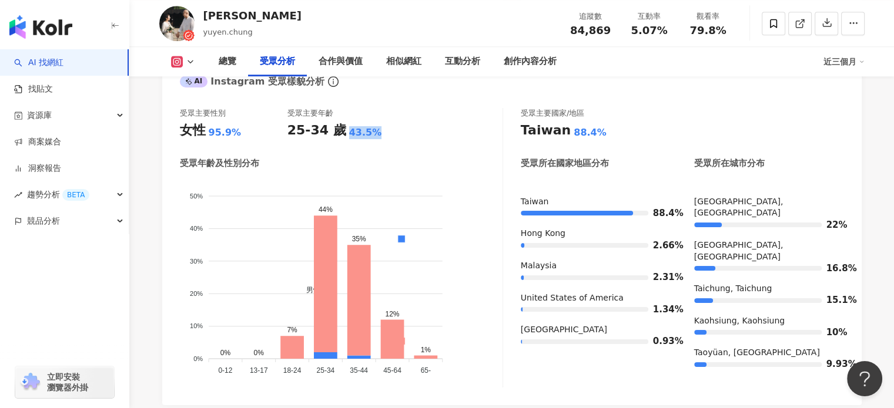
click at [0, 355] on div "立即安裝 瀏覽器外掛" at bounding box center [64, 376] width 129 height 66
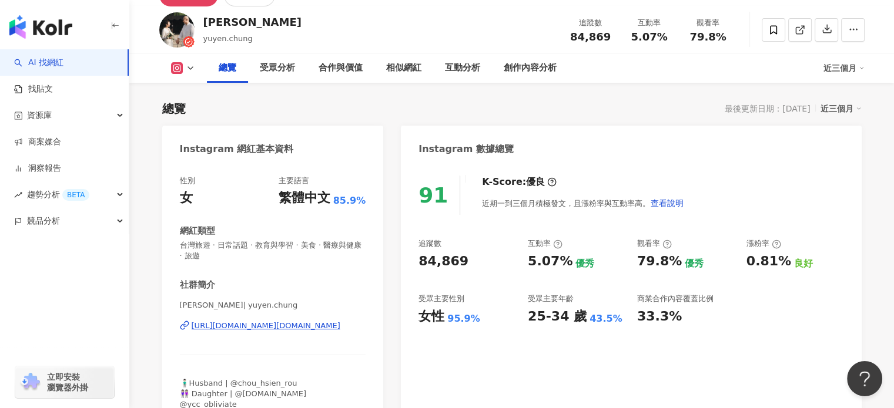
scroll to position [0, 0]
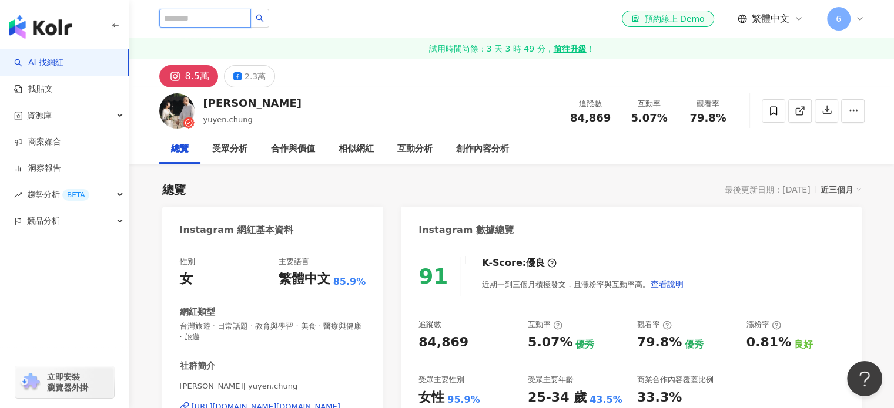
click at [230, 14] on input "search" at bounding box center [205, 18] width 92 height 19
paste input "******"
type input "******"
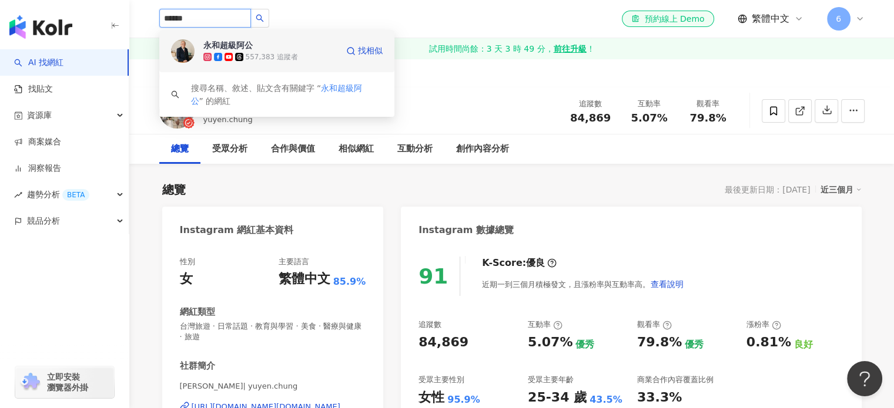
click at [258, 47] on span "永和超級阿公" at bounding box center [241, 45] width 76 height 12
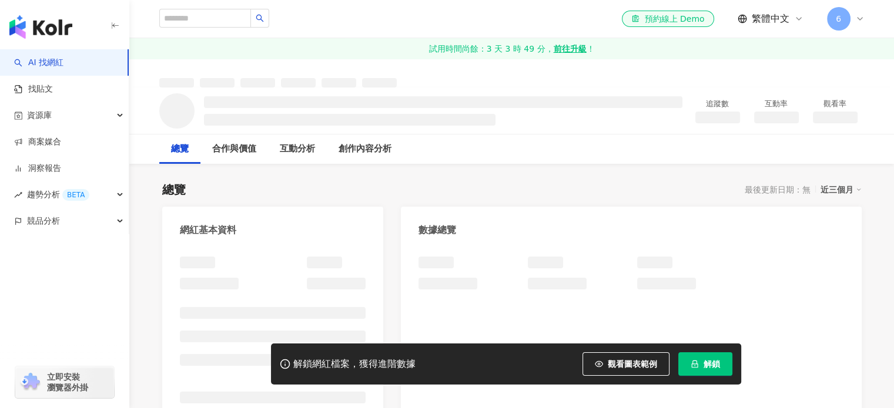
click at [699, 364] on button "解鎖" at bounding box center [705, 363] width 54 height 23
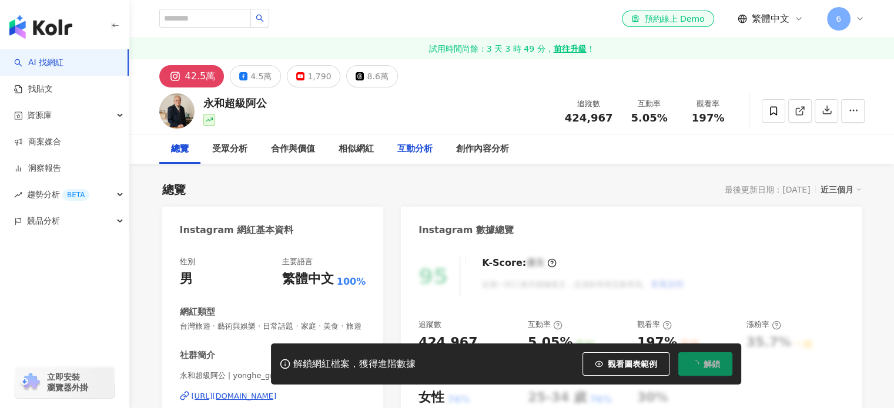
drag, startPoint x: 414, startPoint y: 153, endPoint x: 244, endPoint y: 237, distance: 189.4
click at [414, 152] on div "互動分析" at bounding box center [414, 149] width 35 height 14
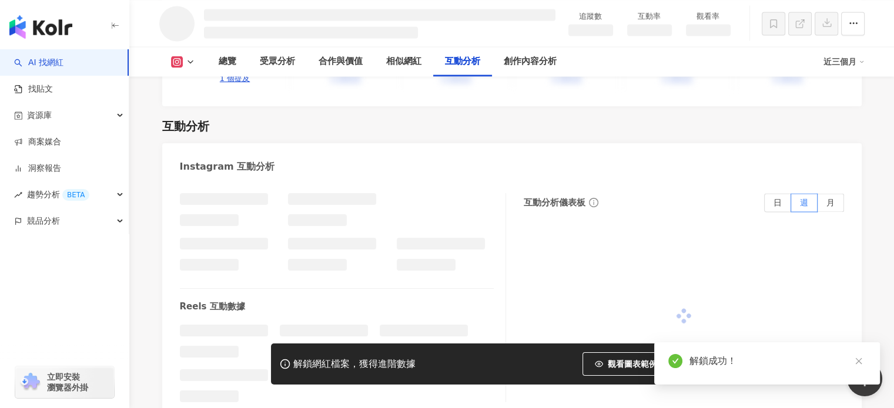
scroll to position [1979, 0]
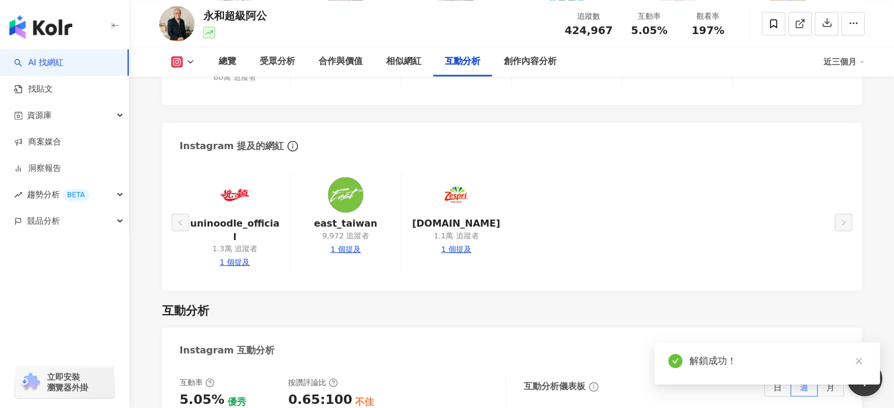
scroll to position [2316, 0]
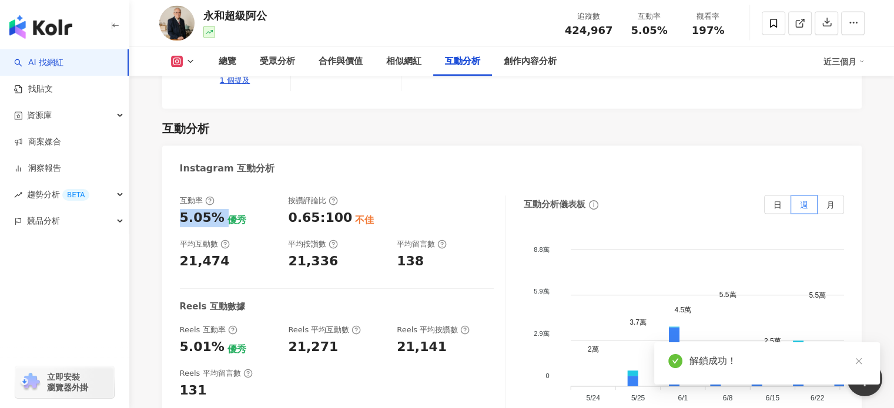
click at [221, 209] on div "5.05% 優秀" at bounding box center [228, 218] width 97 height 18
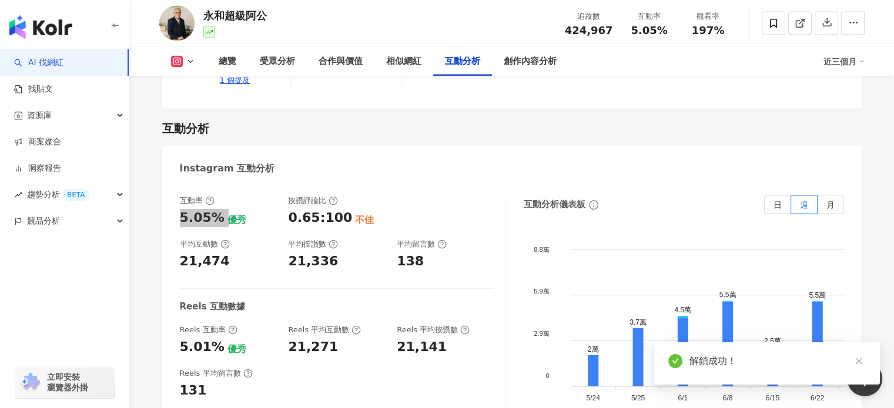
scroll to position [2319, 0]
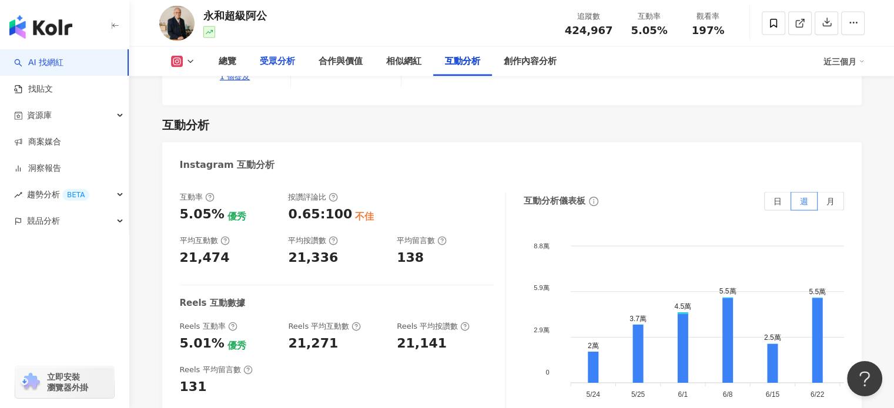
click at [281, 62] on div "受眾分析" at bounding box center [277, 62] width 35 height 14
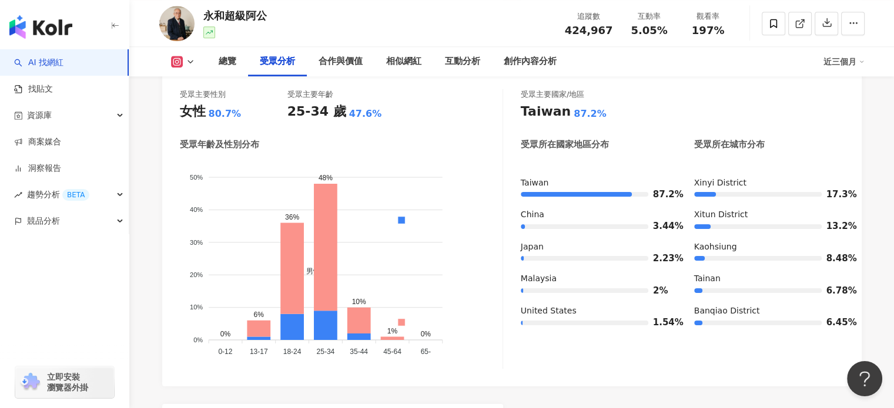
scroll to position [1097, 0]
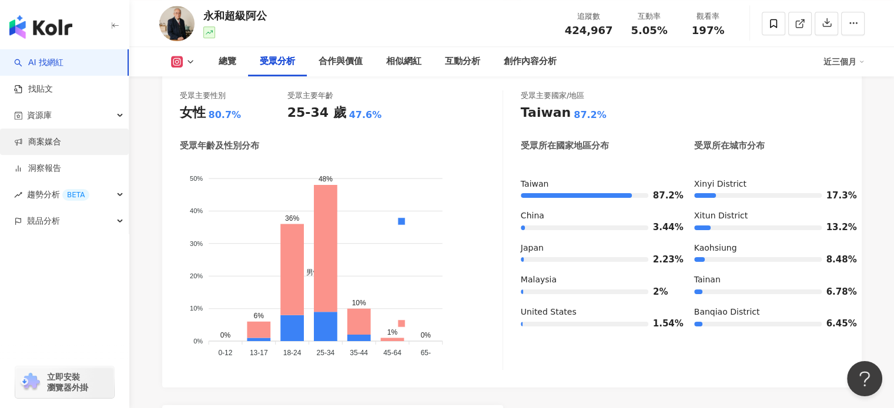
click at [14, 147] on link "商案媒合" at bounding box center [37, 142] width 47 height 12
